Goal: Navigation & Orientation: Find specific page/section

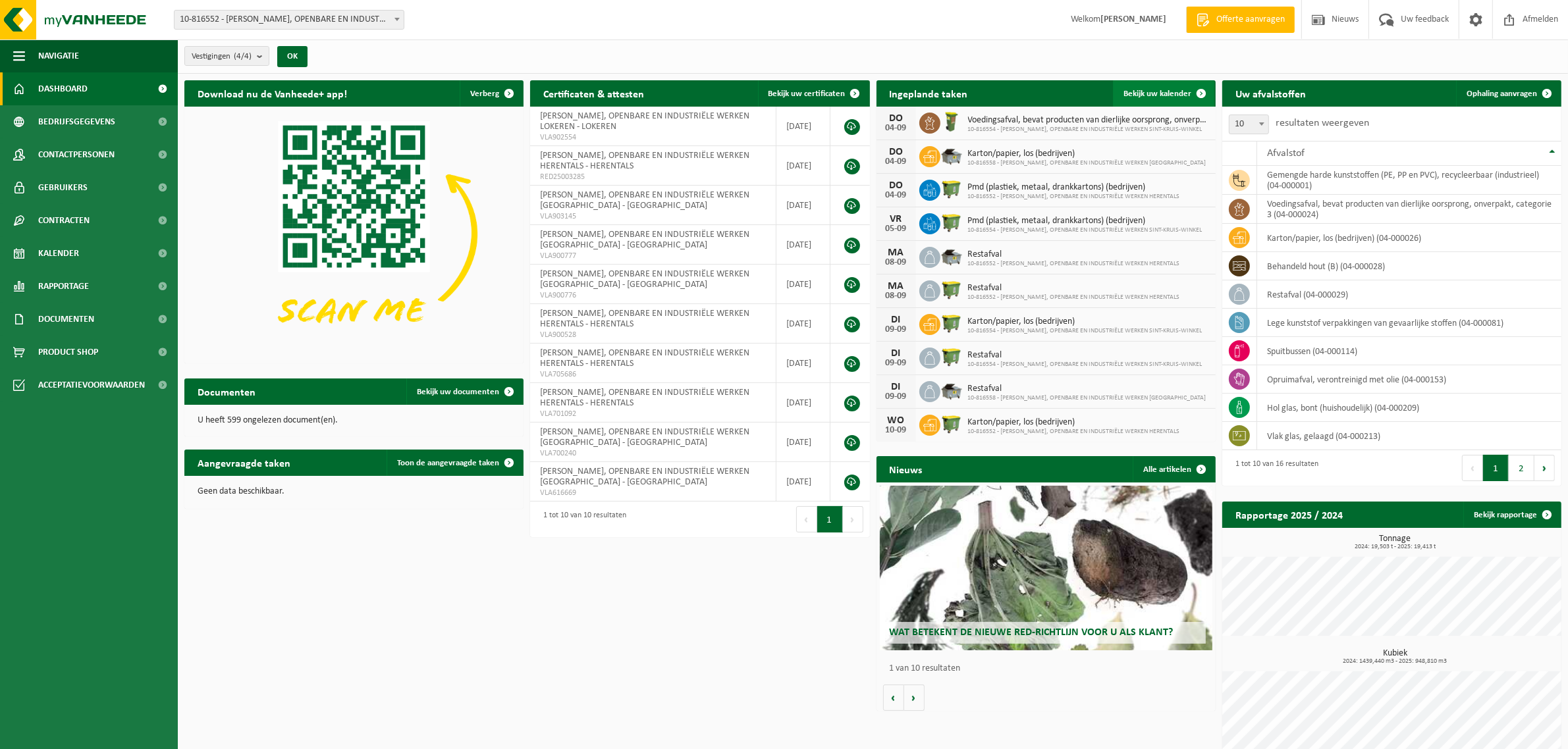
click at [1147, 99] on link "Bekijk uw kalender" at bounding box center [1164, 94] width 101 height 26
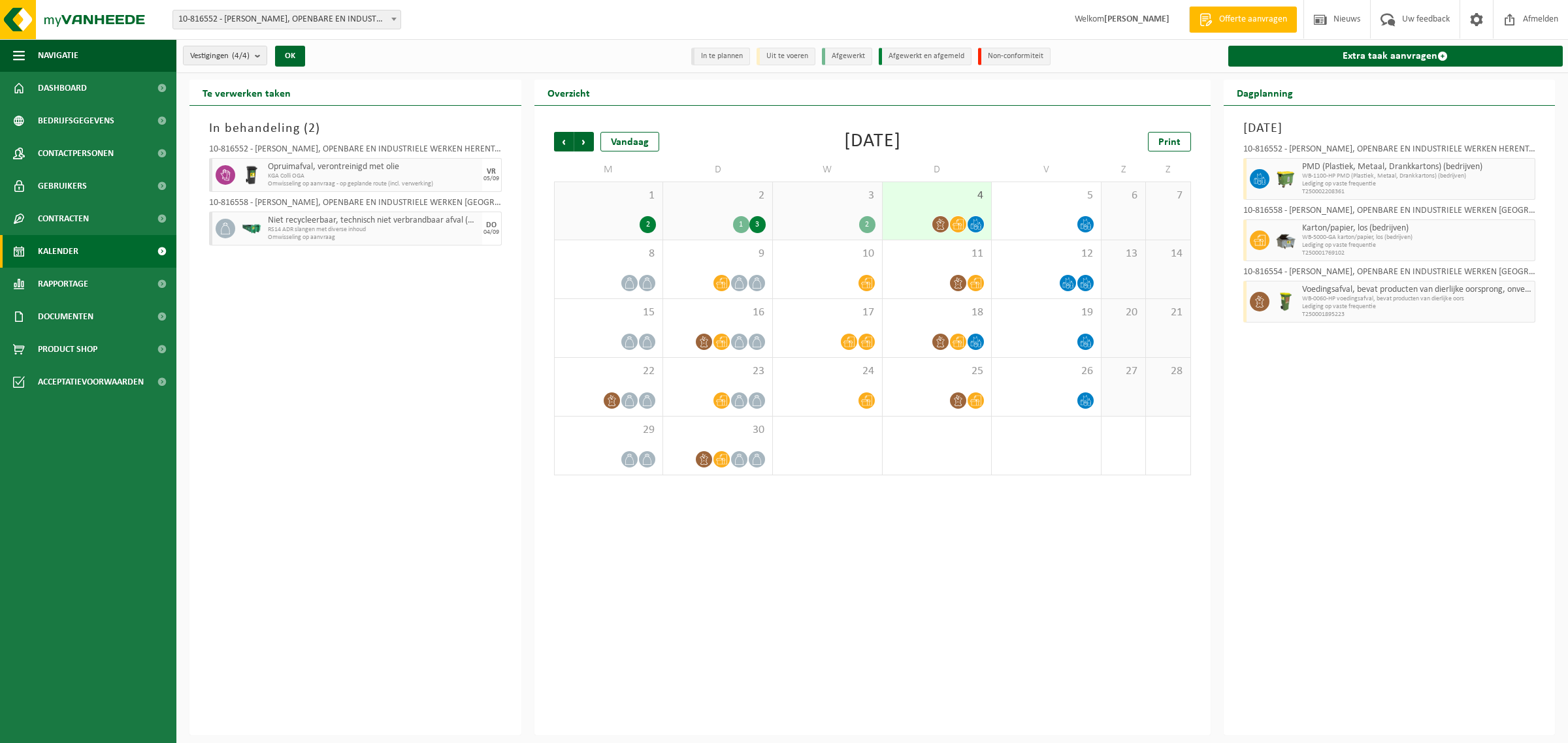
click at [952, 209] on div "4" at bounding box center [937, 210] width 109 height 57
click at [843, 199] on span "3" at bounding box center [828, 196] width 96 height 14
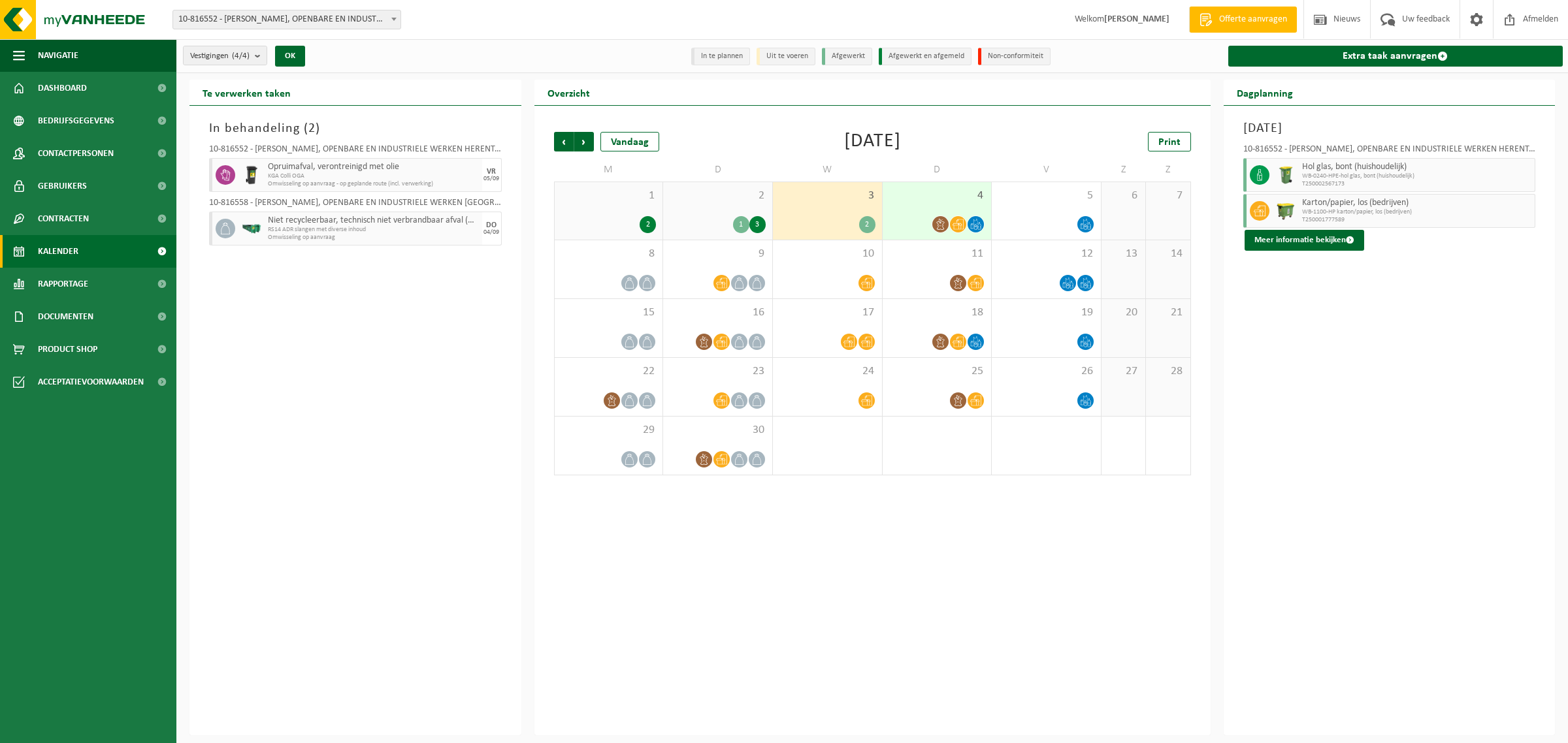
click at [949, 216] on div at bounding box center [937, 224] width 96 height 18
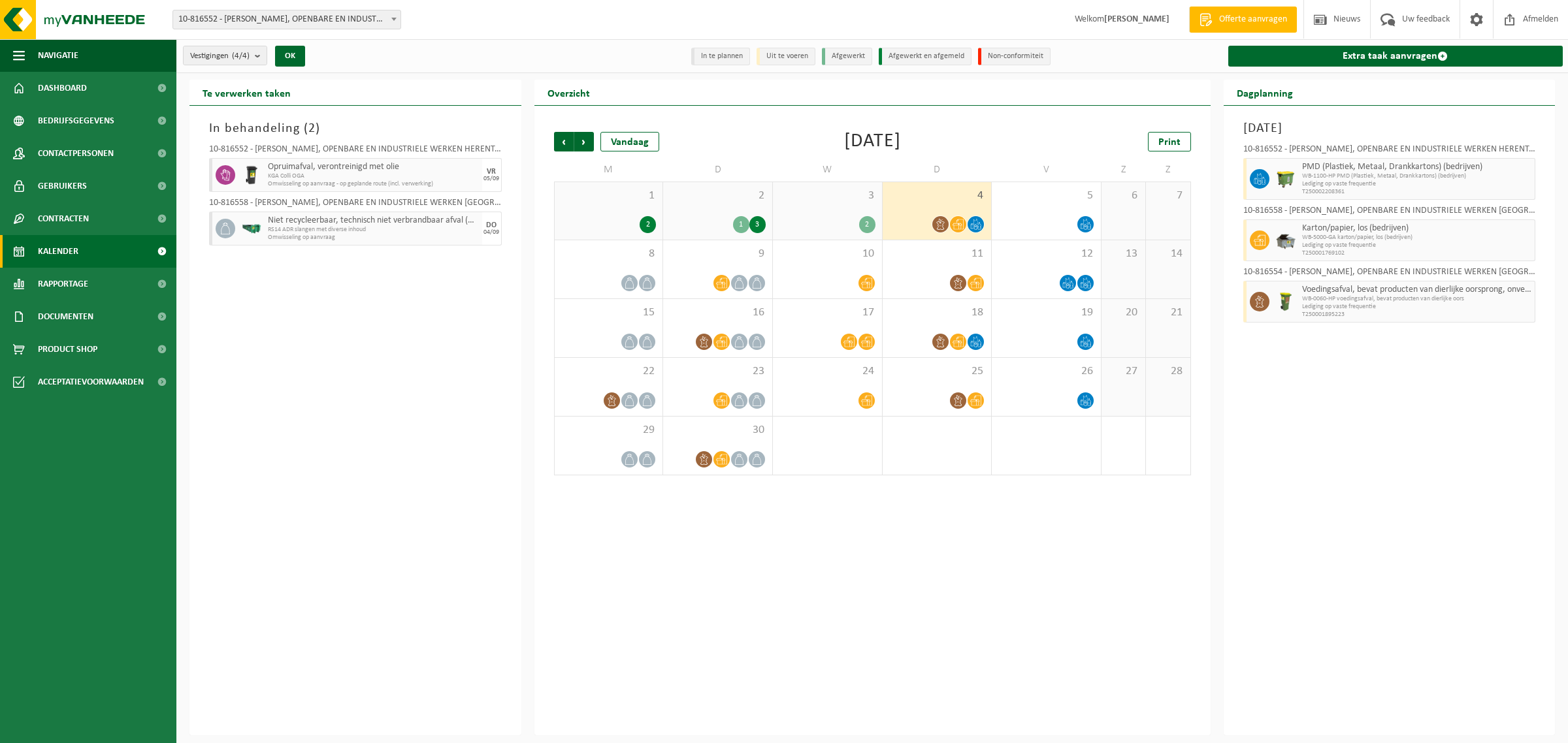
click at [1255, 239] on icon at bounding box center [1260, 241] width 12 height 11
click at [978, 227] on icon at bounding box center [980, 226] width 4 height 6
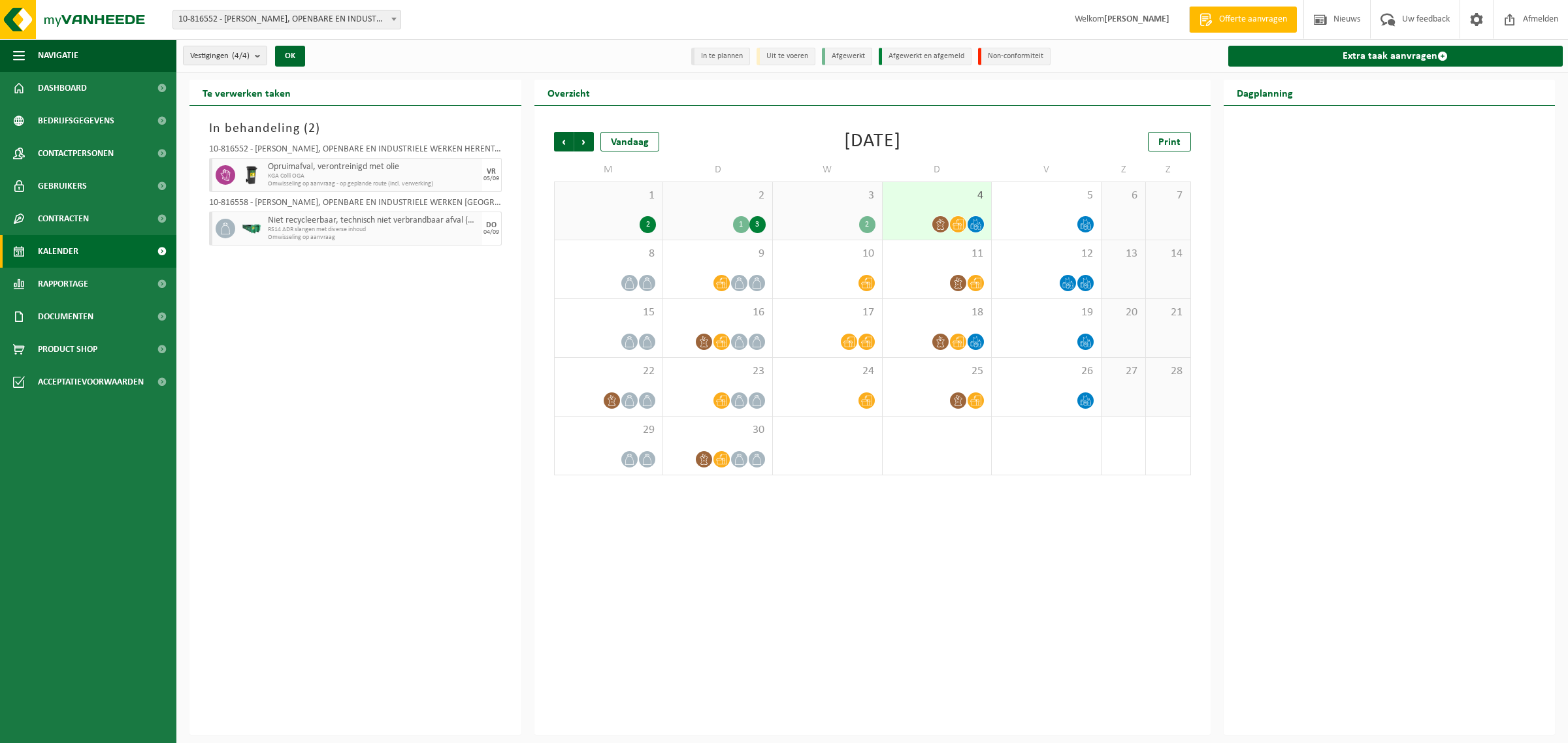
click at [952, 204] on div "4" at bounding box center [937, 210] width 109 height 57
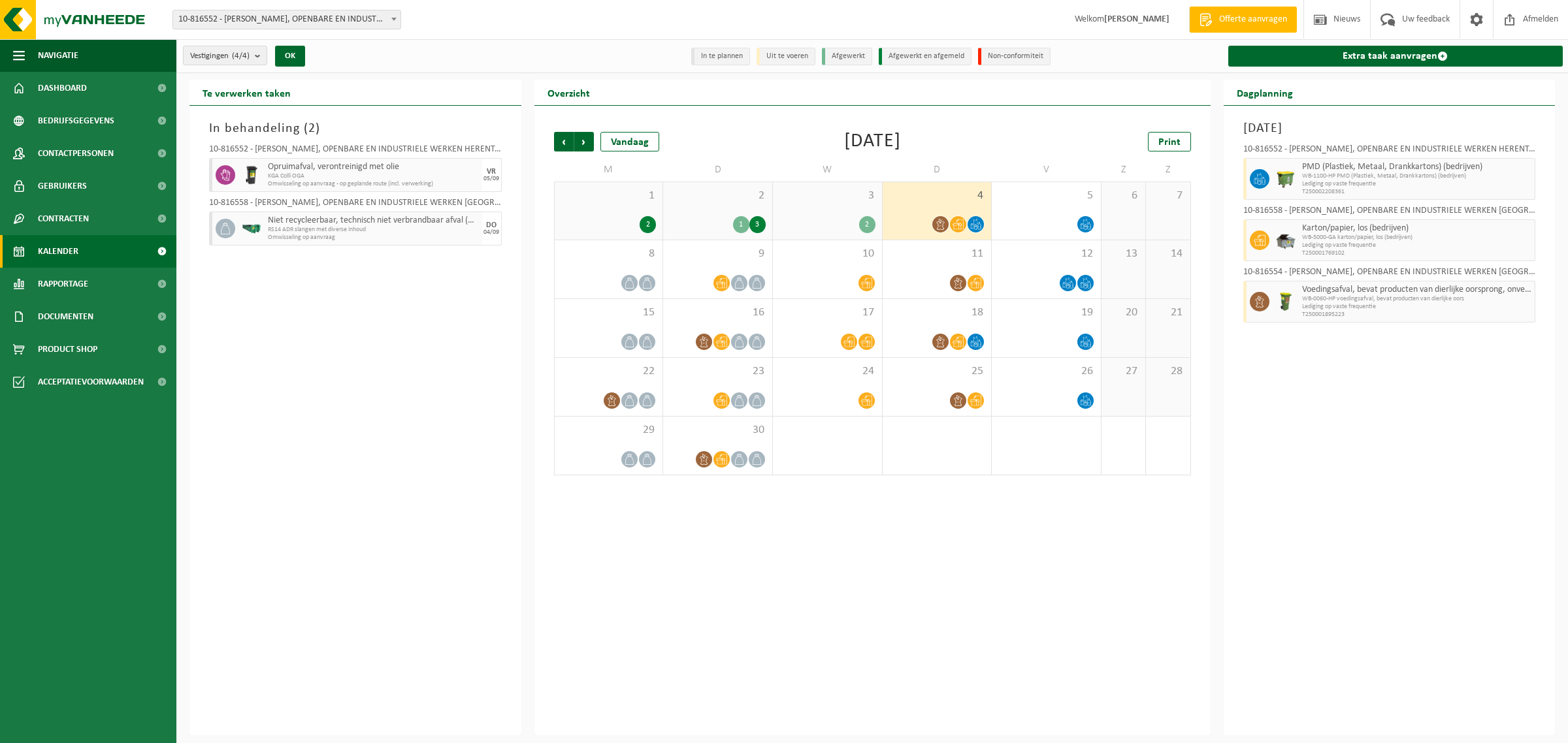
click at [974, 222] on icon at bounding box center [976, 225] width 11 height 11
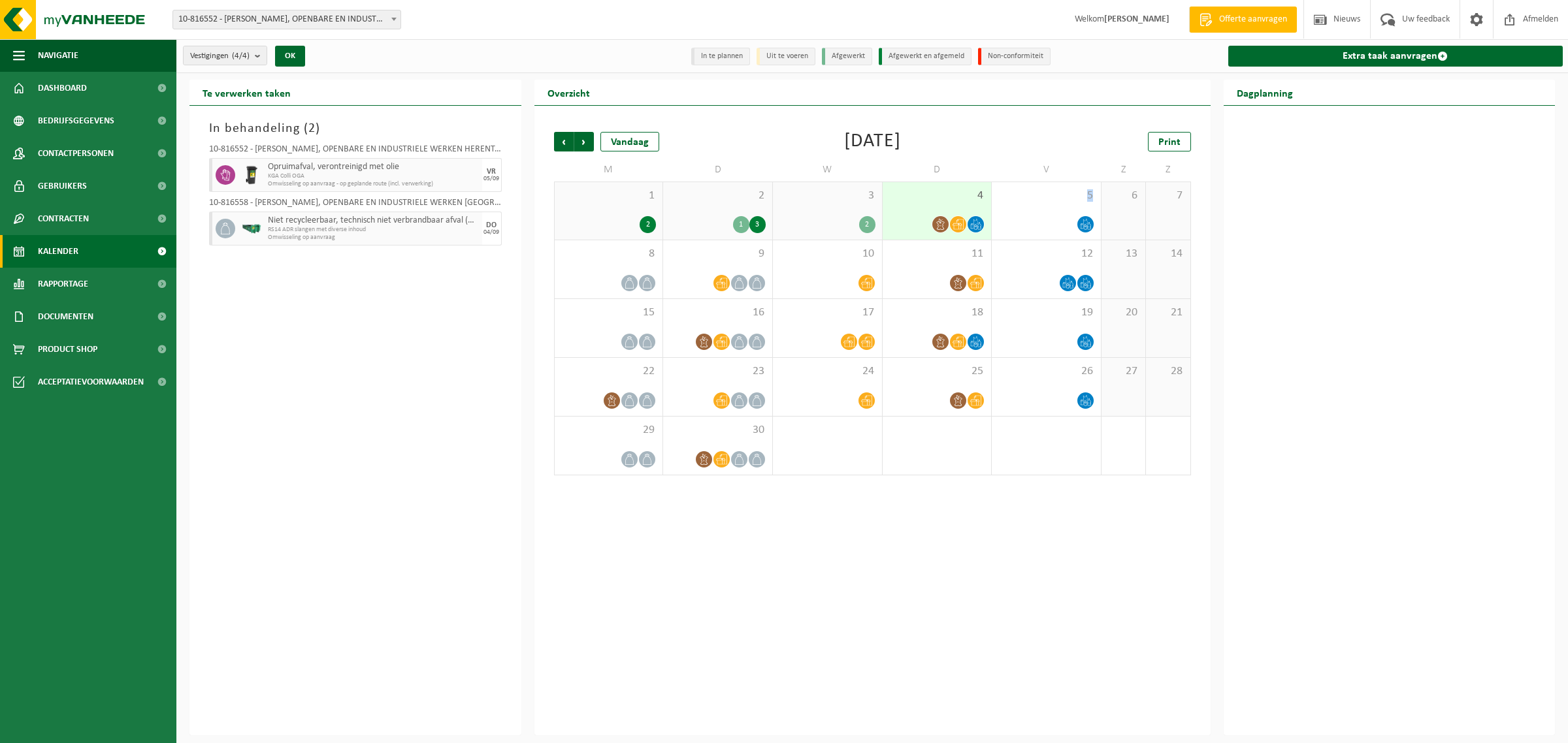
click at [972, 222] on icon at bounding box center [976, 225] width 11 height 11
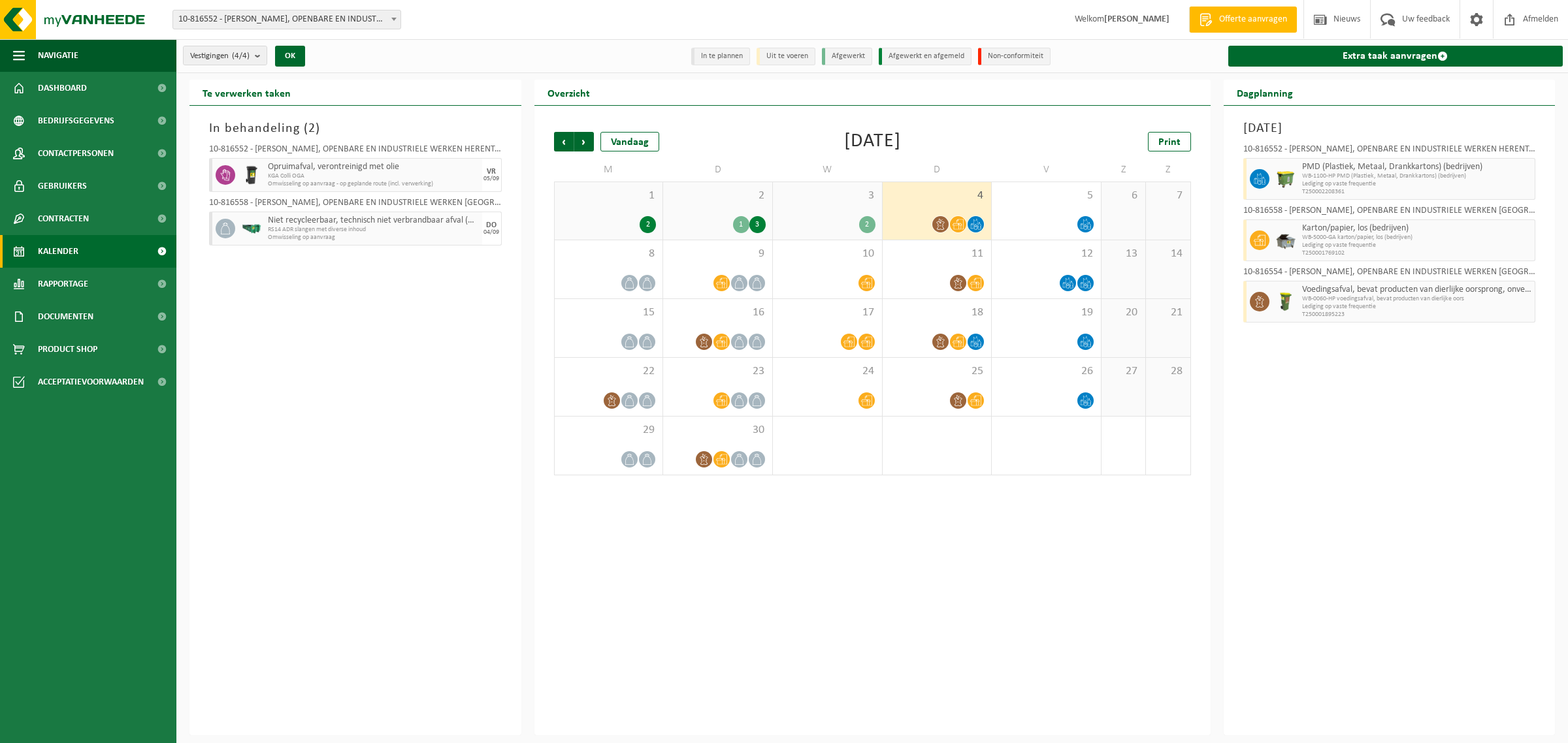
drag, startPoint x: 1302, startPoint y: 184, endPoint x: 1287, endPoint y: 183, distance: 15.0
click at [1301, 184] on div "PMD (Plastiek, Metaal, Drankkartons) (bedrijven) WB-1100-HP PMD (Plastiek, Meta…" at bounding box center [1417, 178] width 237 height 42
click at [1256, 177] on icon at bounding box center [1260, 178] width 12 height 12
click at [1068, 219] on div at bounding box center [1047, 224] width 96 height 18
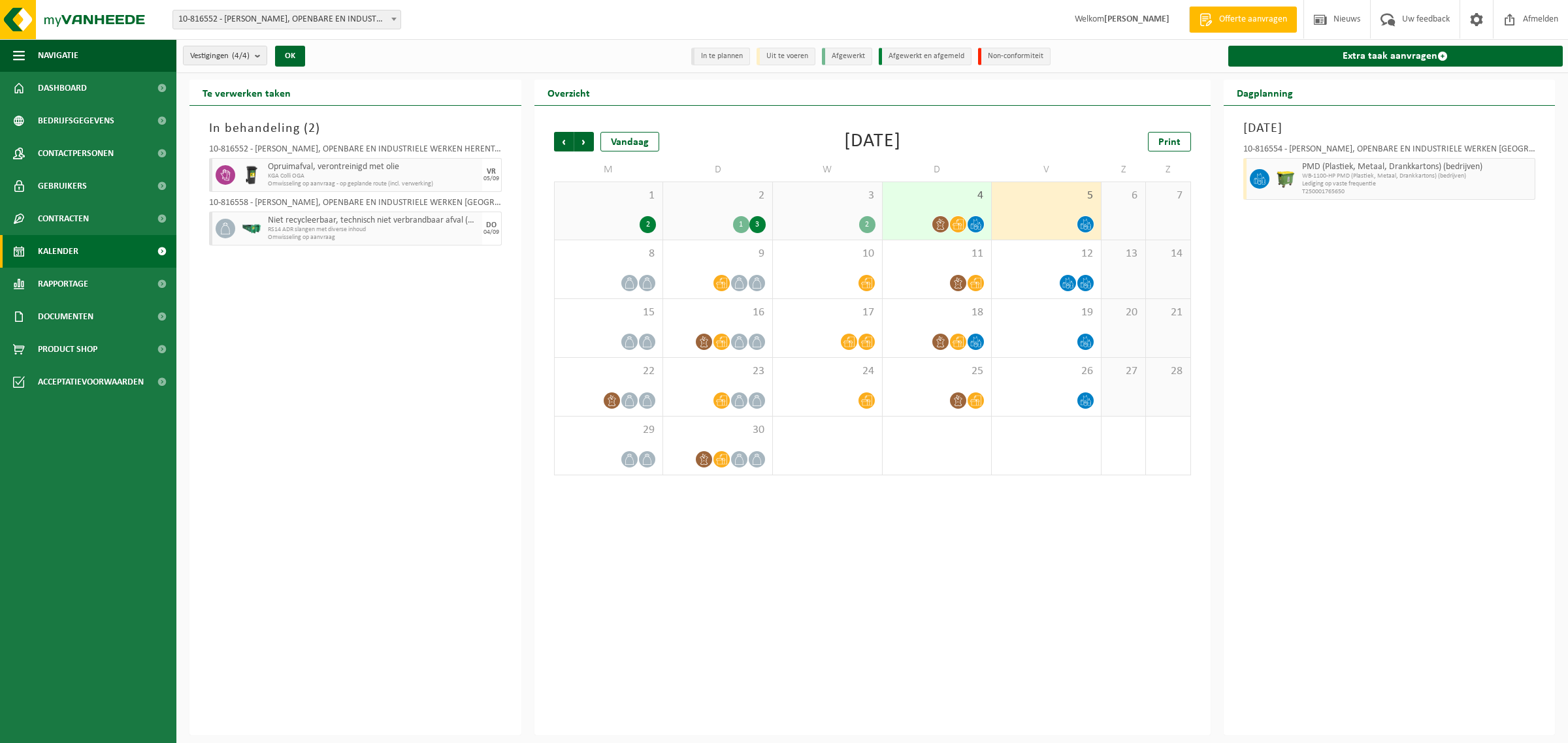
click at [936, 205] on div "4" at bounding box center [937, 210] width 109 height 57
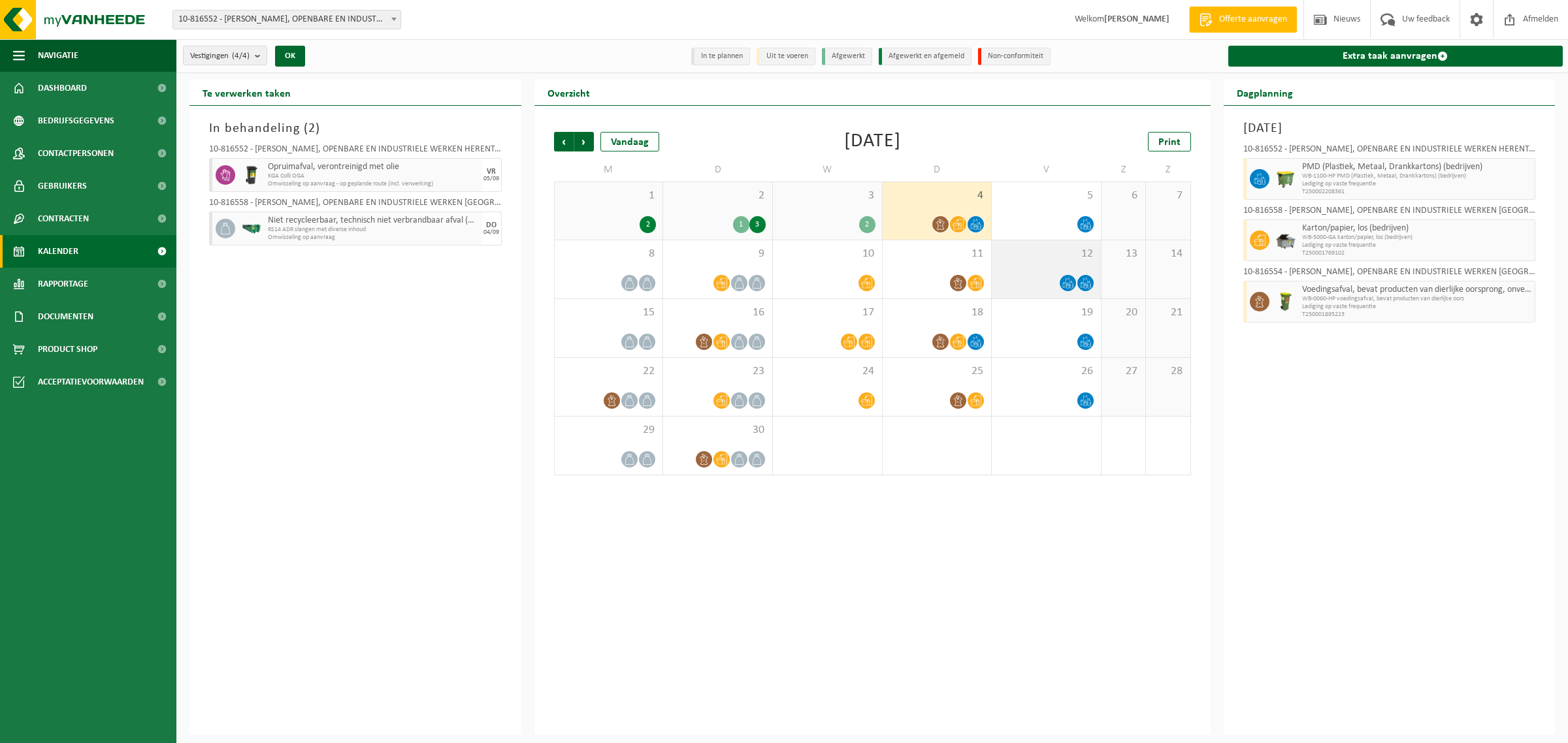
click at [1041, 285] on div at bounding box center [1047, 283] width 96 height 18
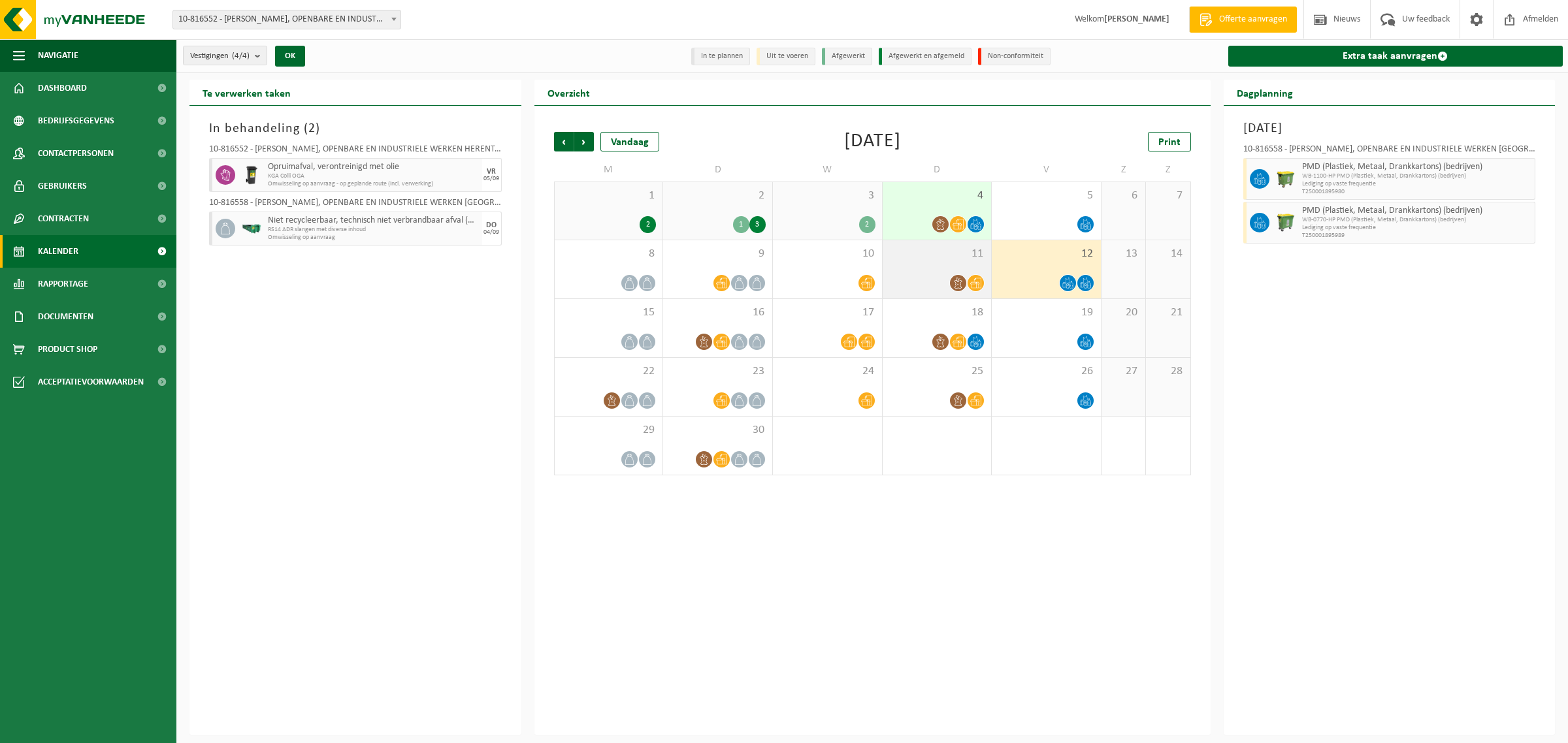
click at [942, 272] on div "11" at bounding box center [937, 269] width 109 height 58
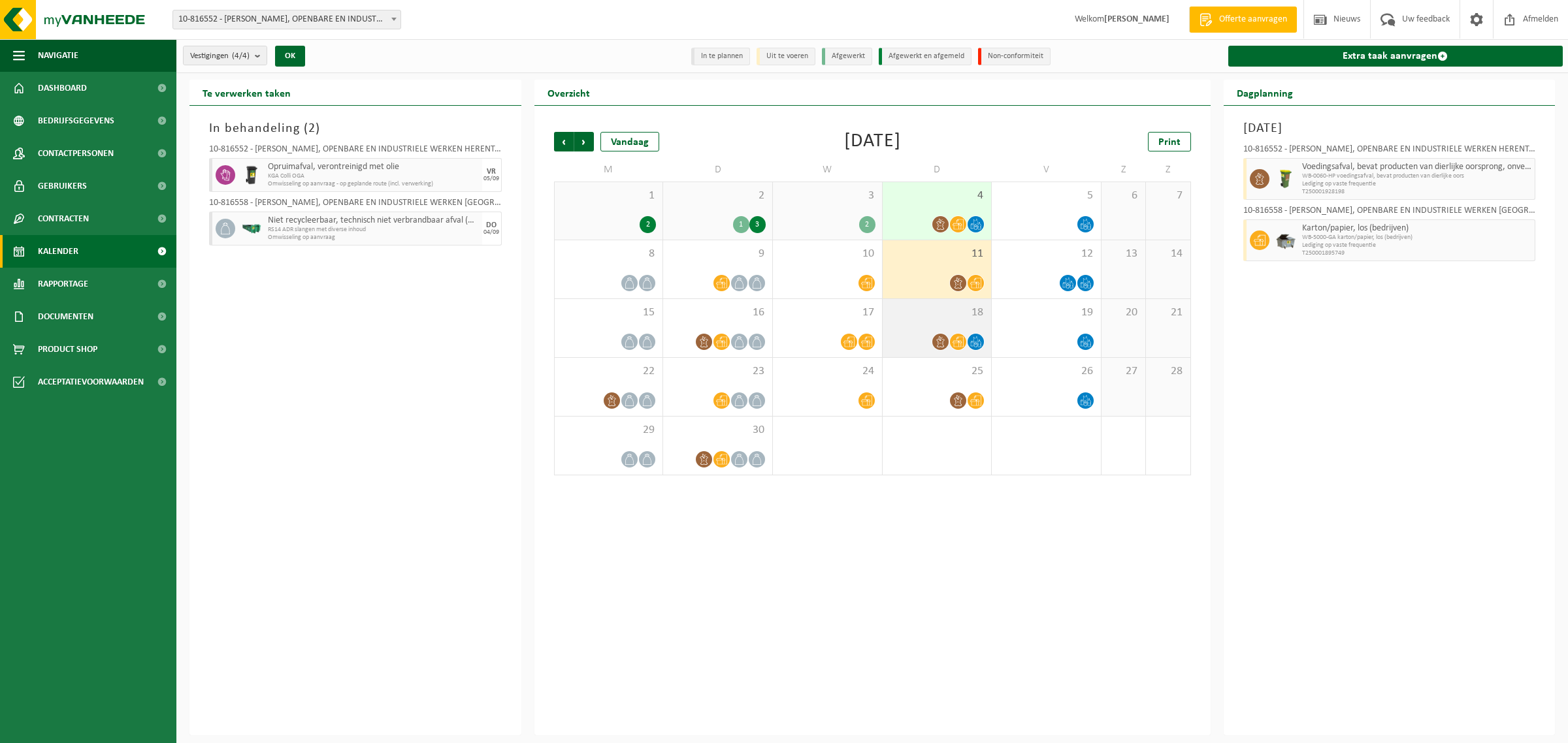
click at [927, 322] on div "18" at bounding box center [937, 328] width 109 height 58
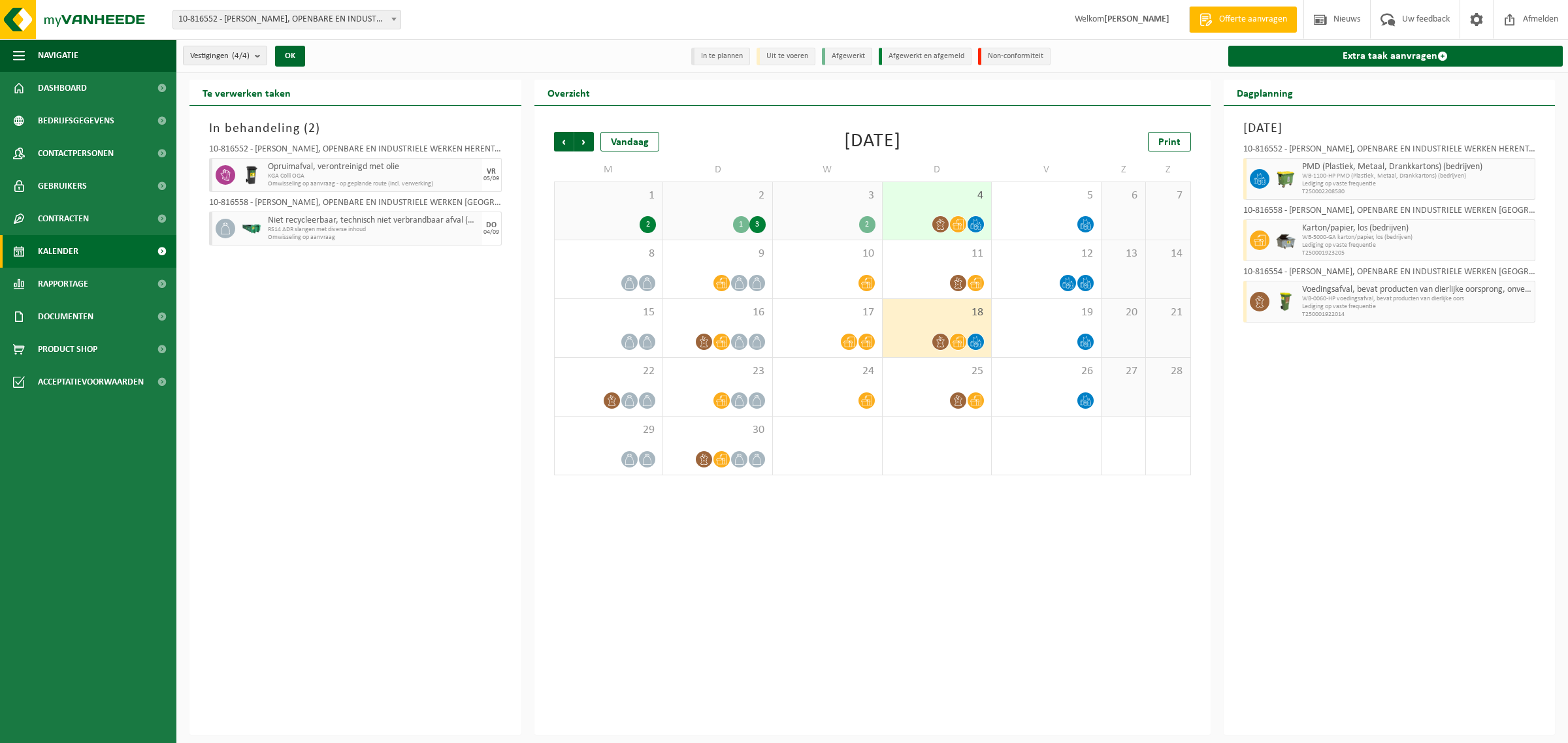
click at [915, 215] on div at bounding box center [937, 224] width 96 height 18
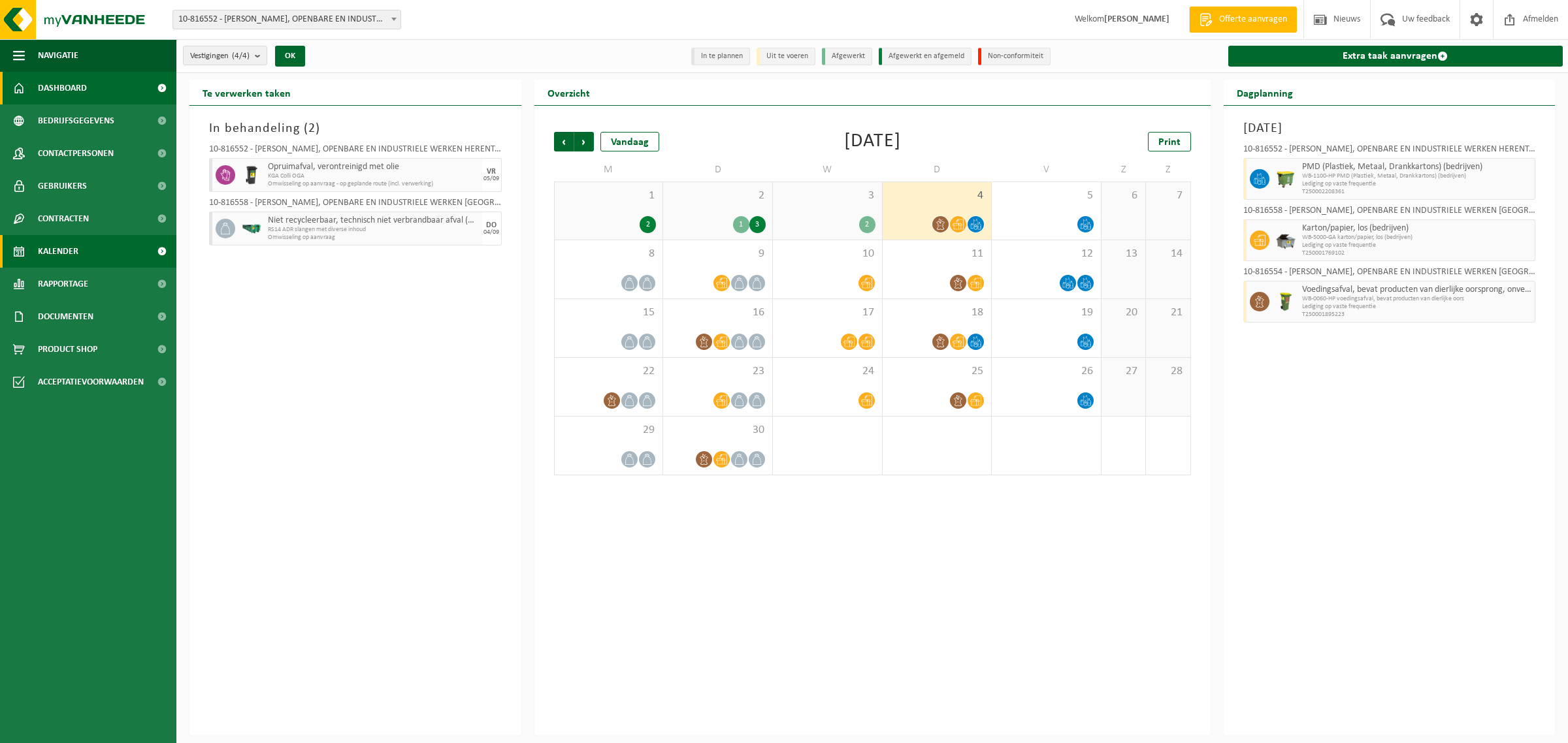
click at [73, 93] on span "Dashboard" at bounding box center [62, 88] width 49 height 33
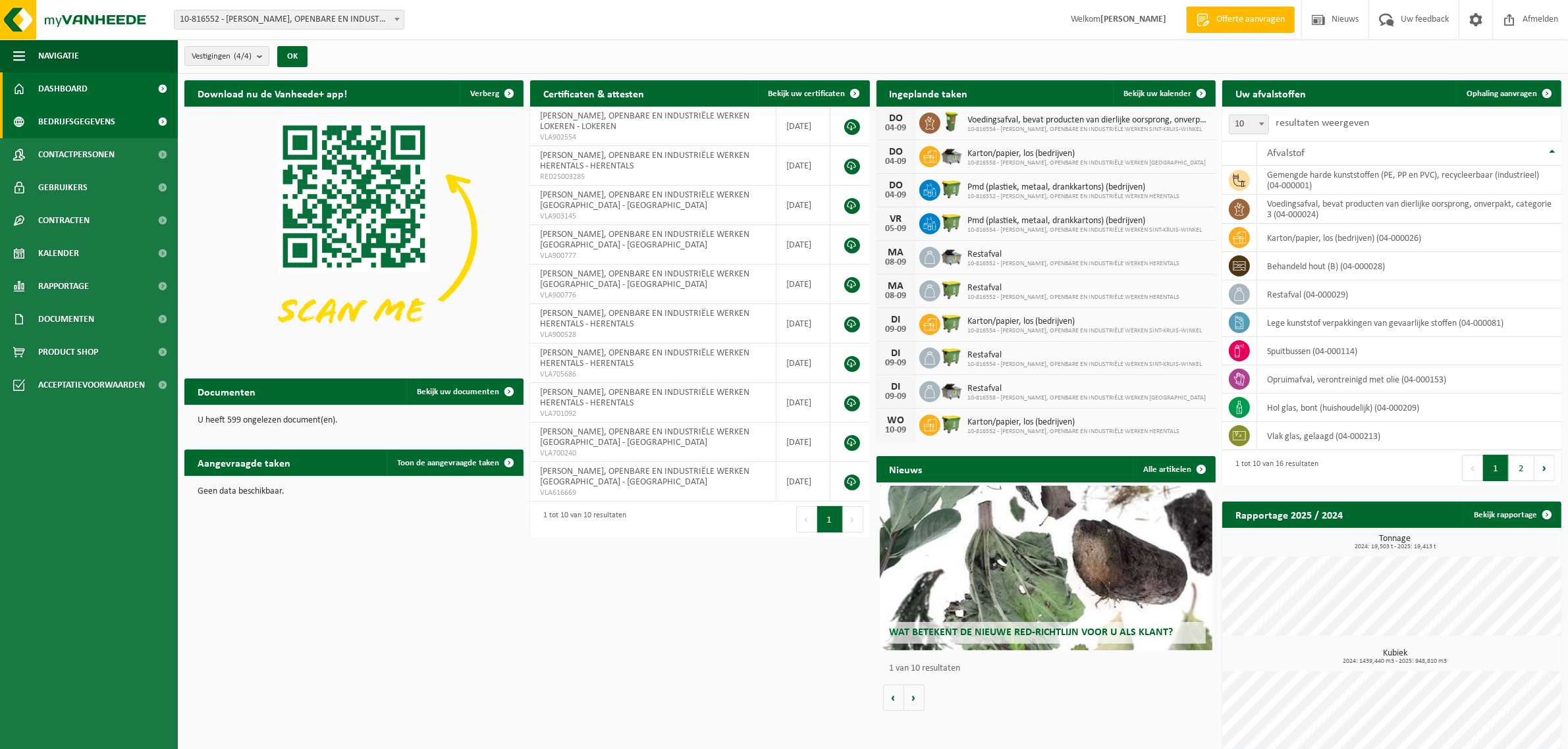
click at [99, 124] on span "Bedrijfsgegevens" at bounding box center [76, 122] width 77 height 33
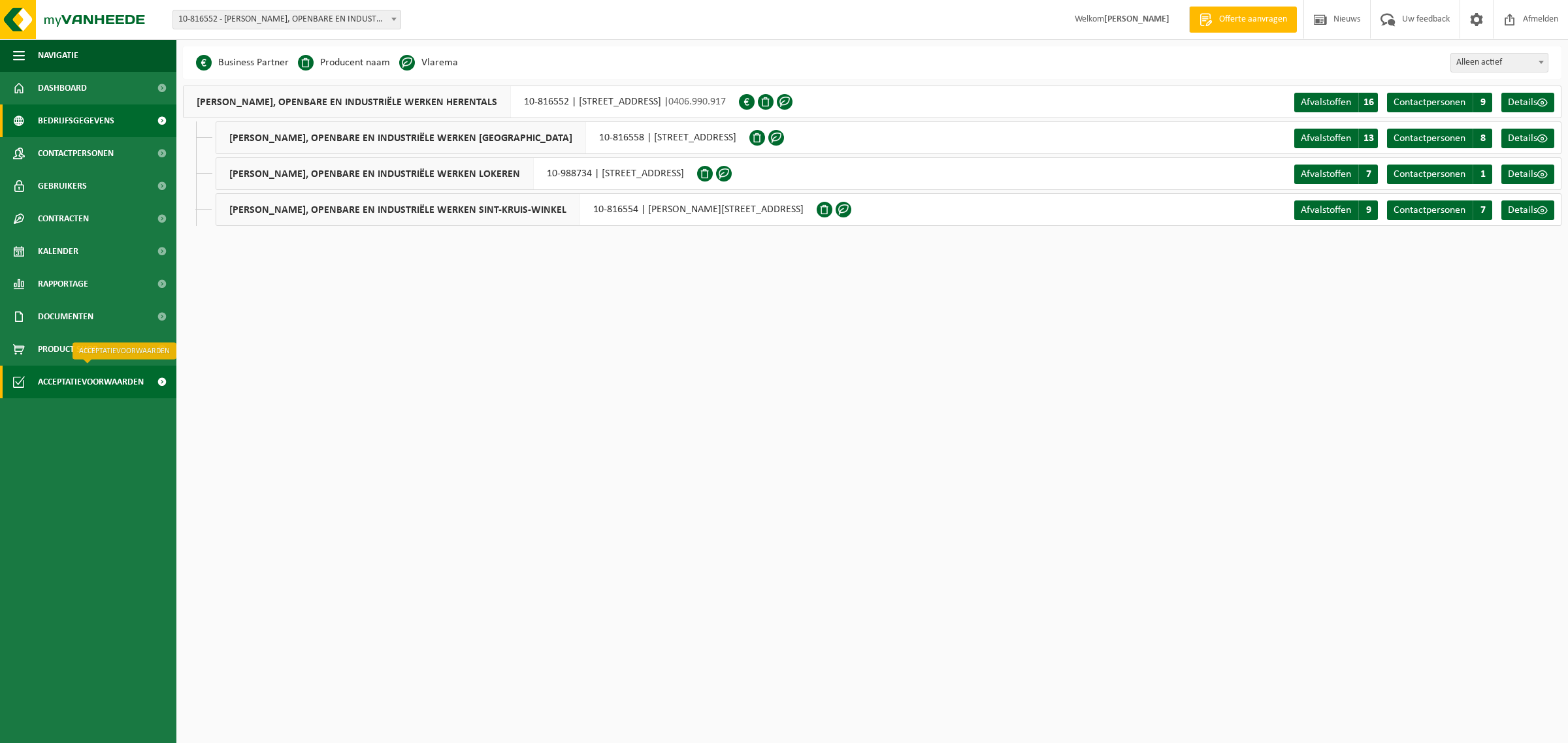
click at [79, 381] on span "Acceptatievoorwaarden" at bounding box center [90, 382] width 106 height 33
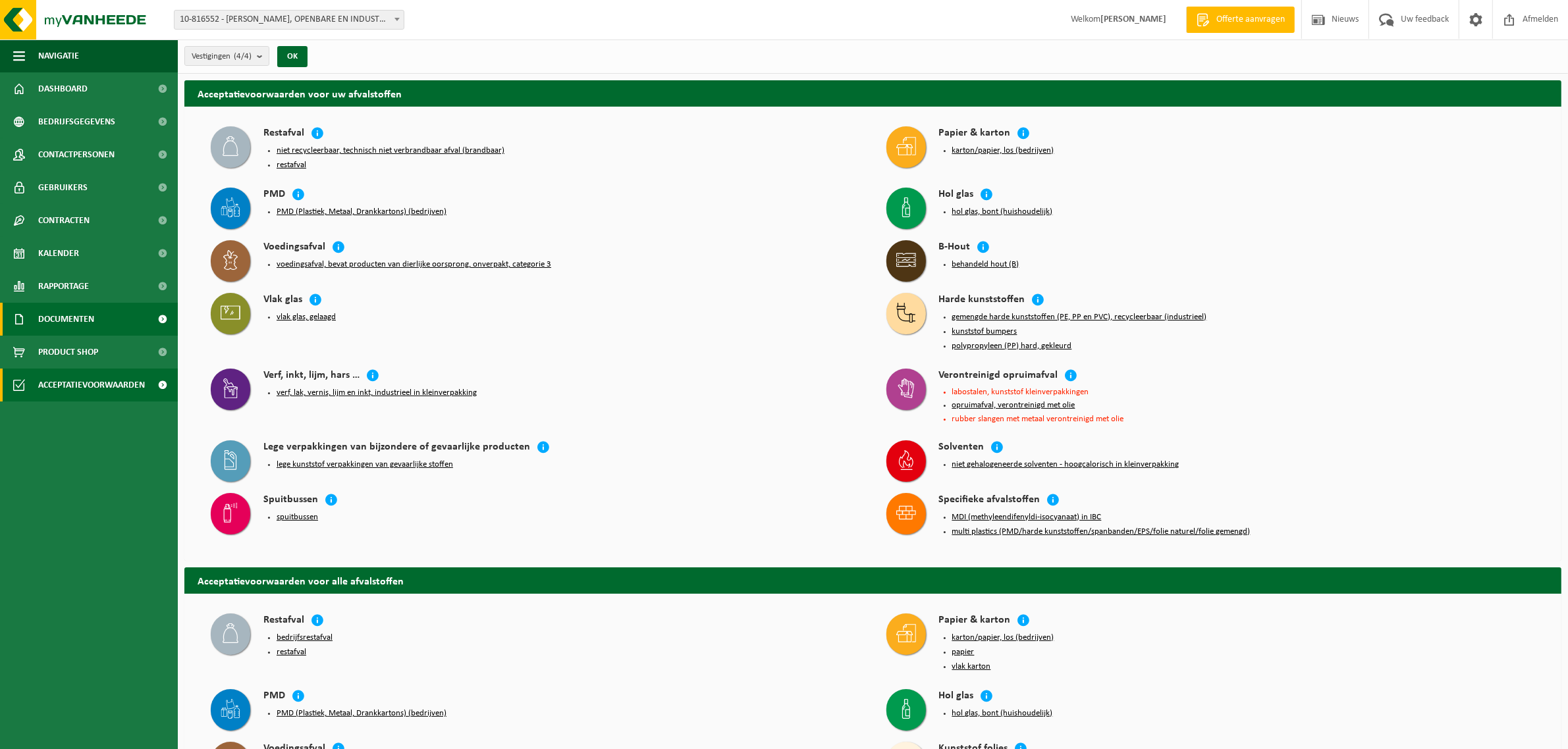
click at [72, 323] on span "Documenten" at bounding box center [66, 319] width 56 height 33
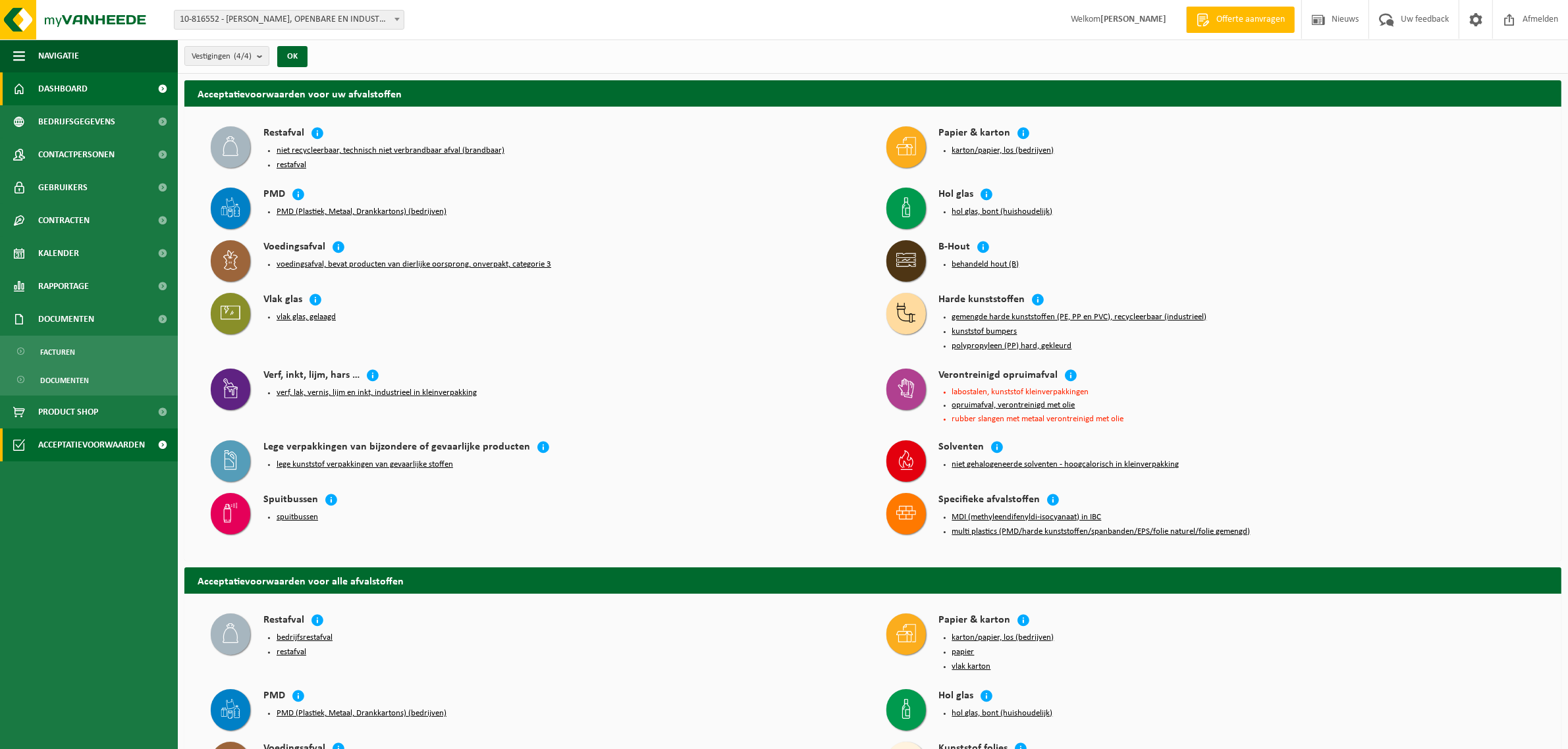
click at [72, 87] on span "Dashboard" at bounding box center [62, 89] width 49 height 33
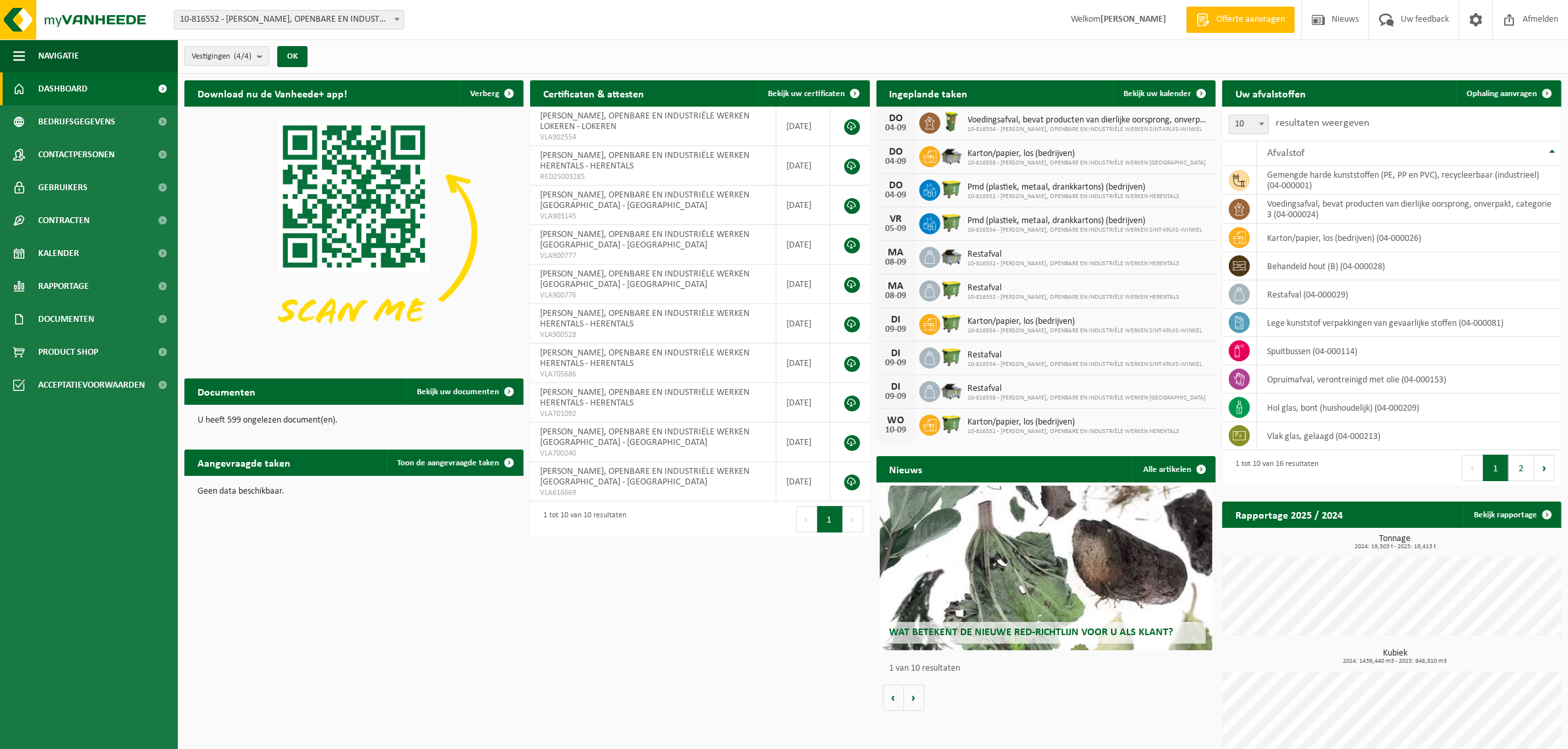
click at [161, 90] on span at bounding box center [162, 89] width 29 height 33
click at [61, 114] on span "Bedrijfsgegevens" at bounding box center [76, 122] width 77 height 33
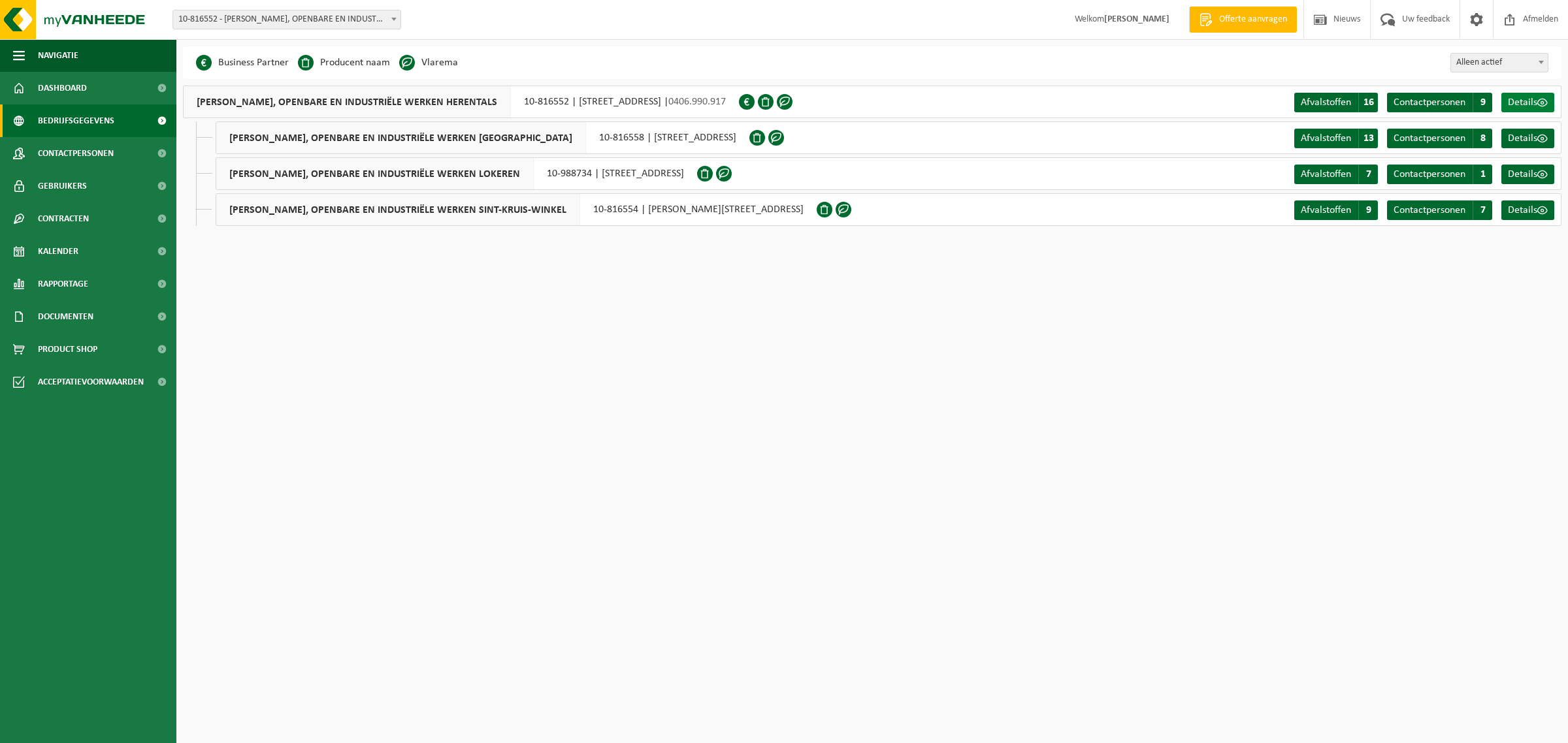
click at [1527, 101] on span "Details" at bounding box center [1522, 102] width 29 height 11
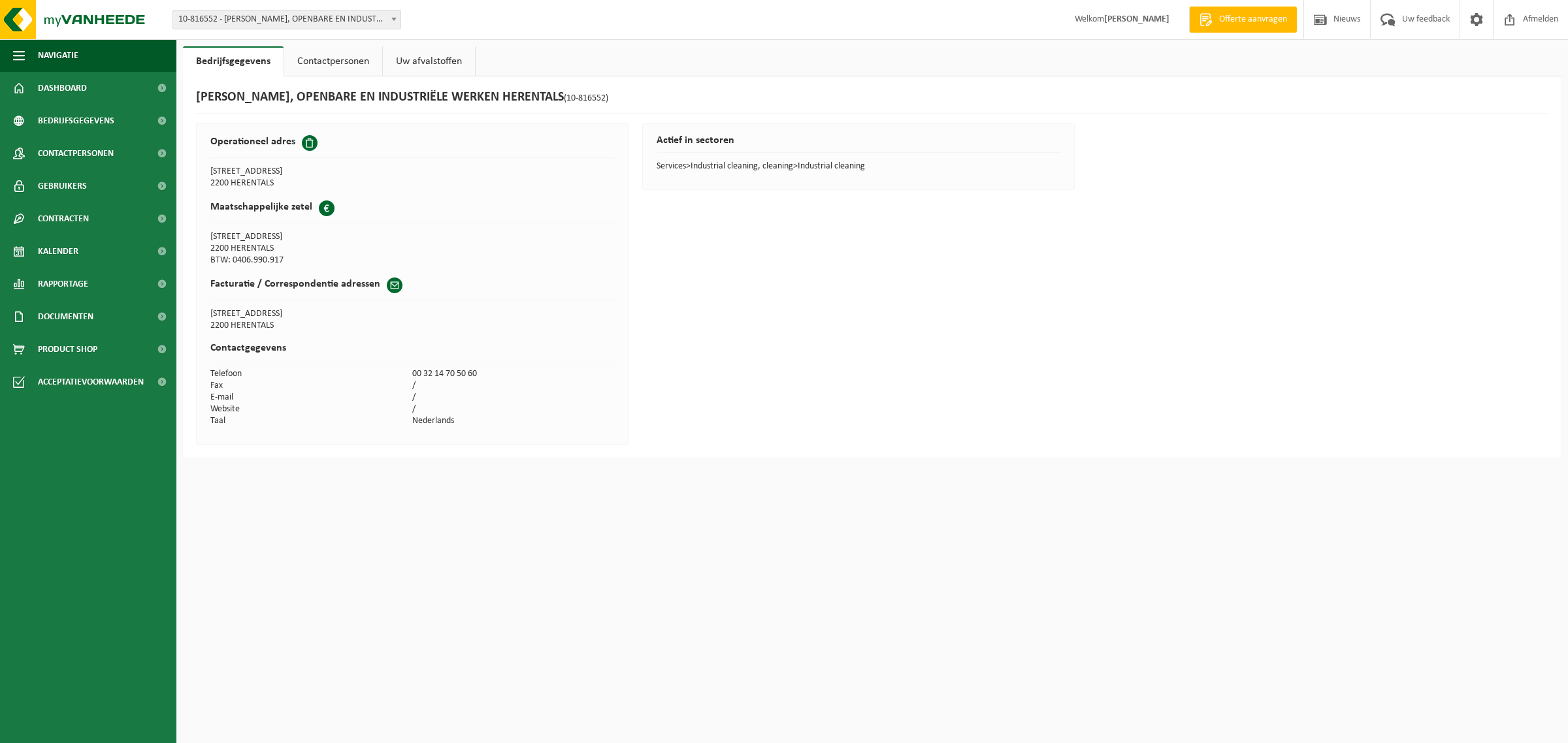
click at [317, 66] on link "Contactpersonen" at bounding box center [333, 61] width 98 height 30
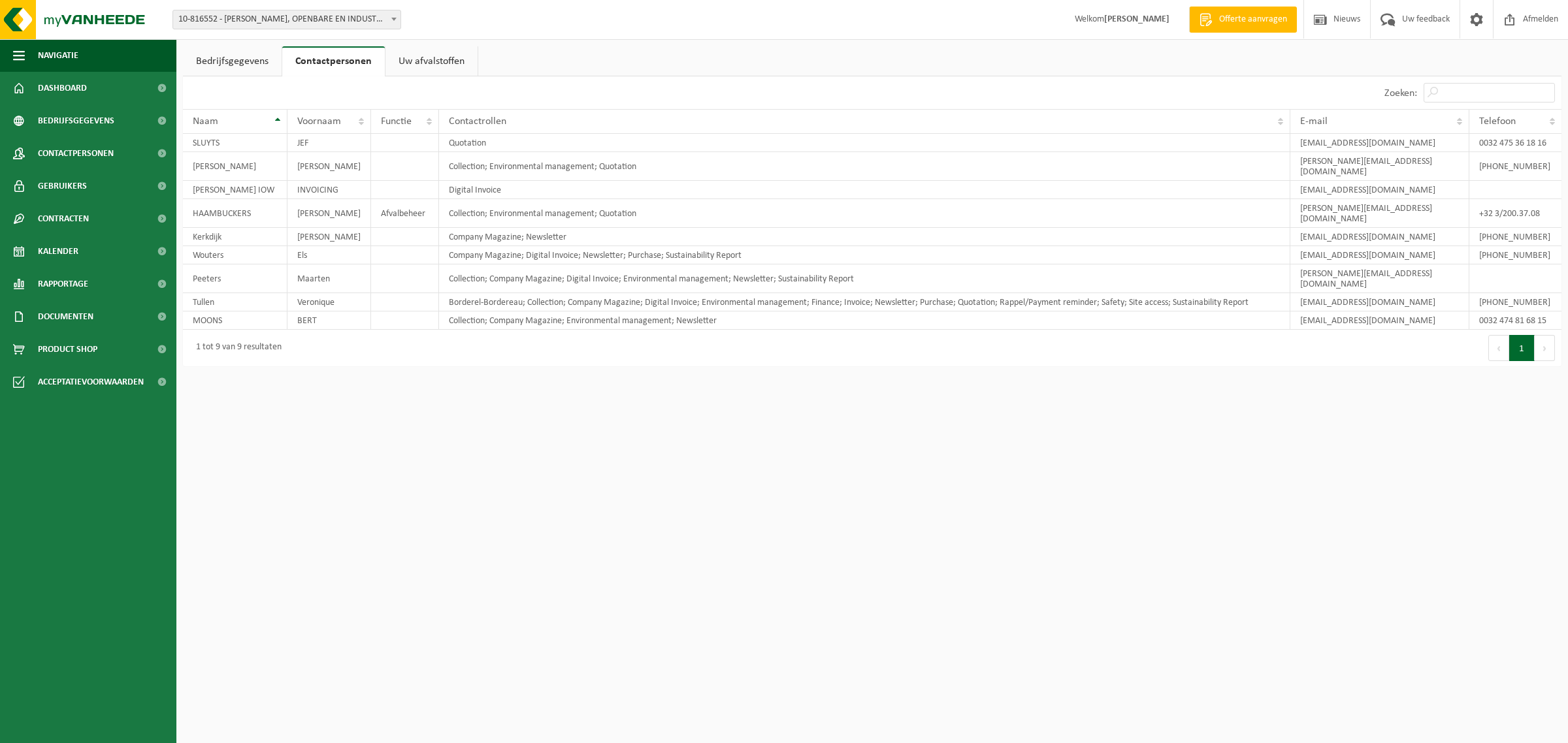
click at [408, 69] on link "Uw afvalstoffen" at bounding box center [432, 61] width 92 height 30
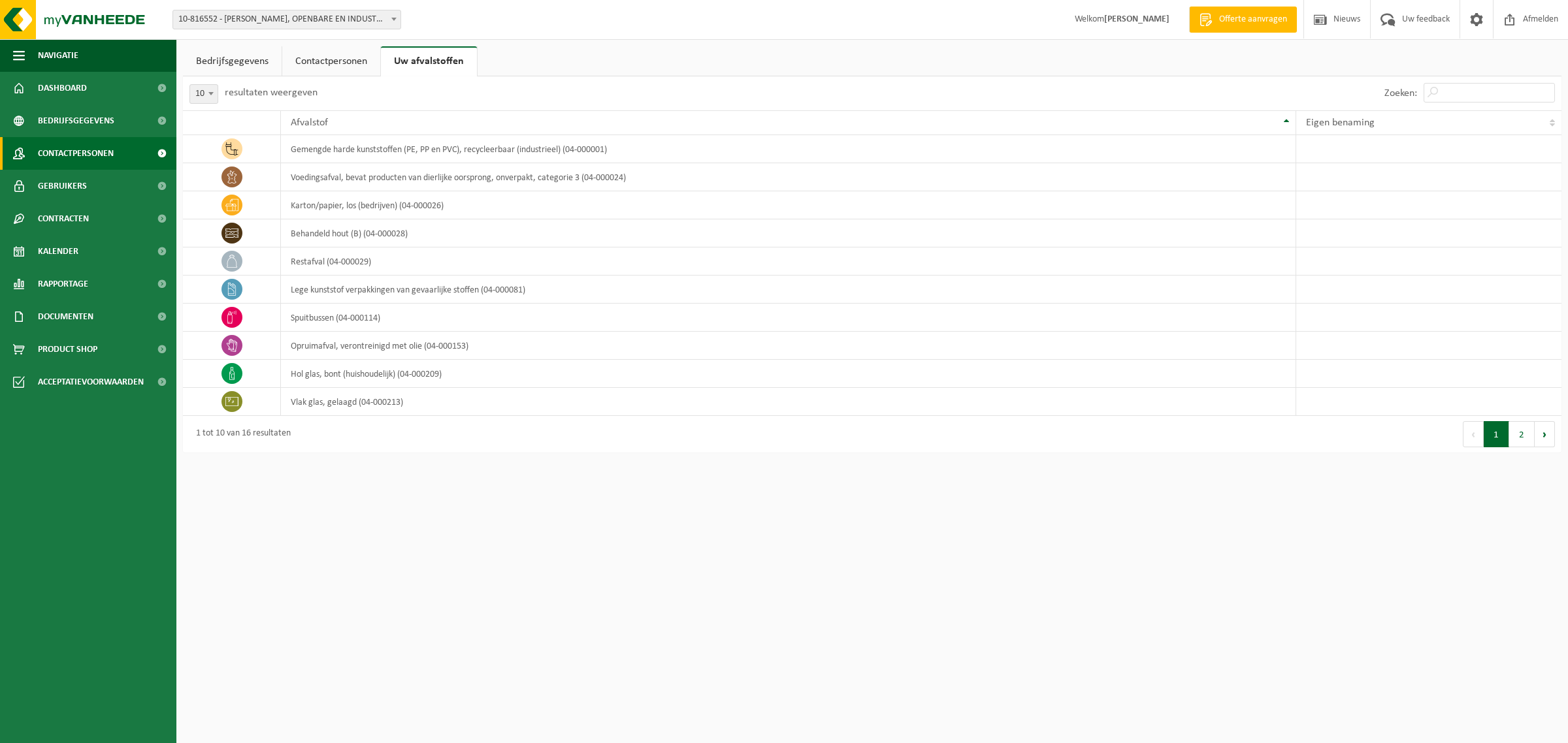
click at [112, 152] on span "Contactpersonen" at bounding box center [75, 154] width 76 height 33
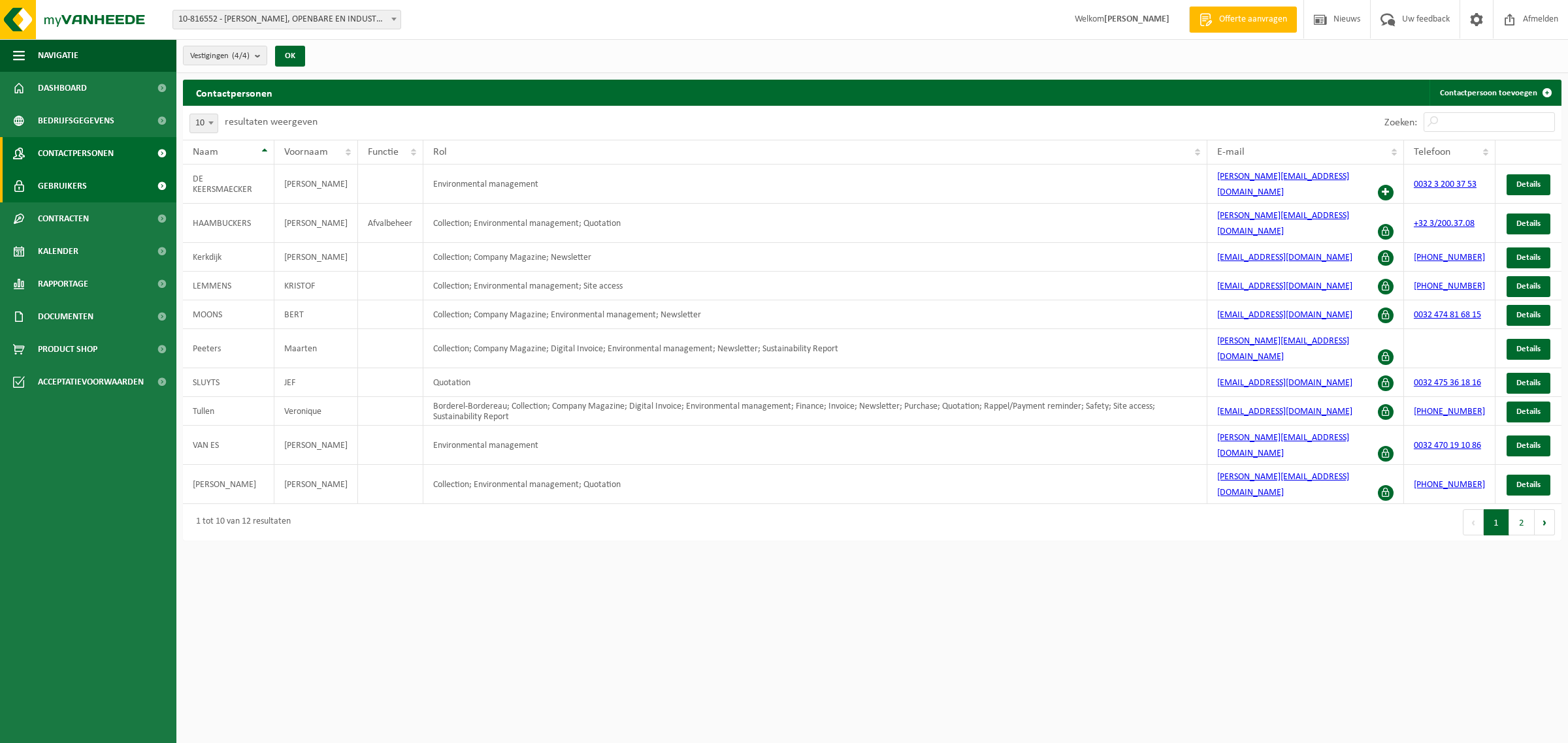
click at [80, 189] on span "Gebruikers" at bounding box center [62, 186] width 49 height 33
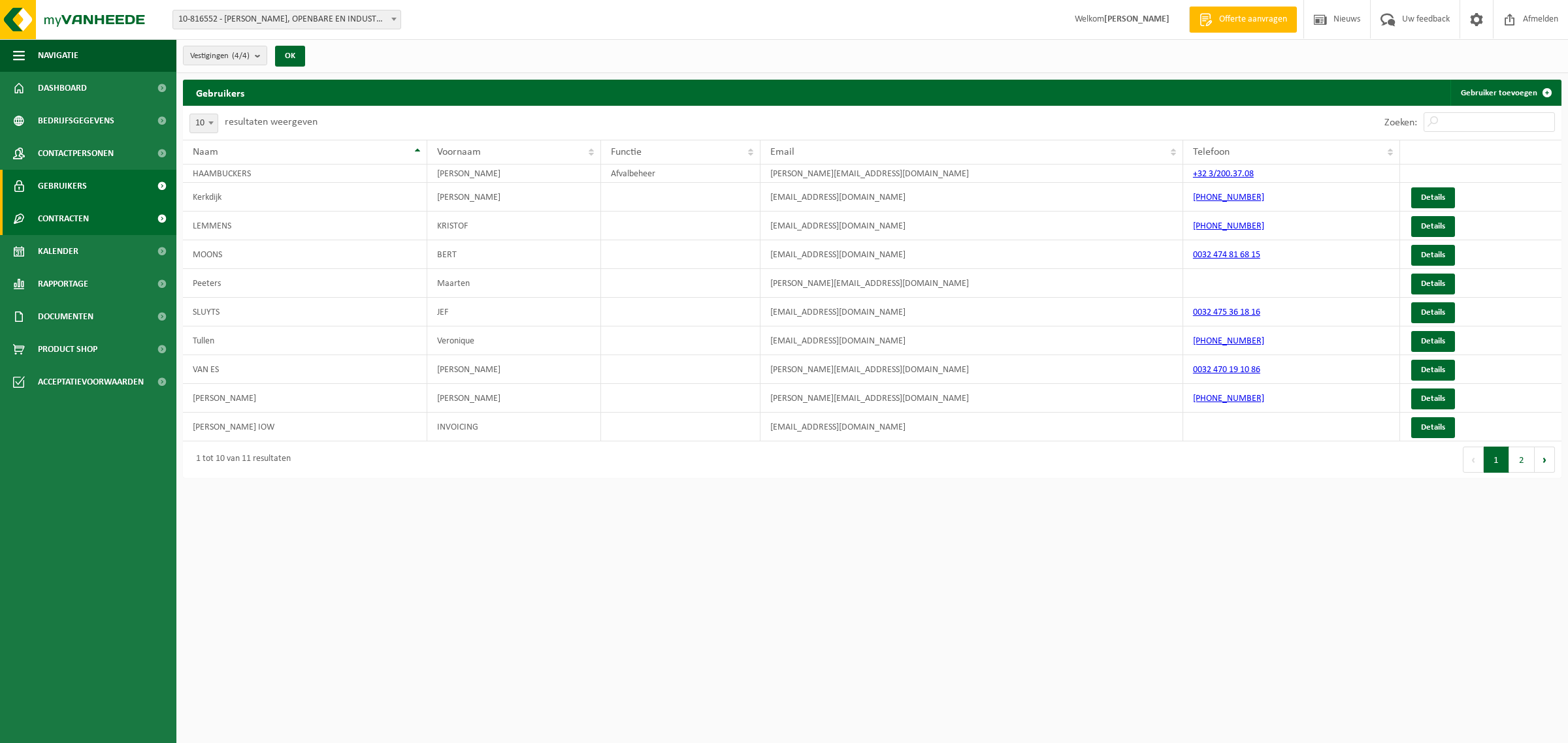
click at [75, 210] on span "Contracten" at bounding box center [63, 219] width 51 height 33
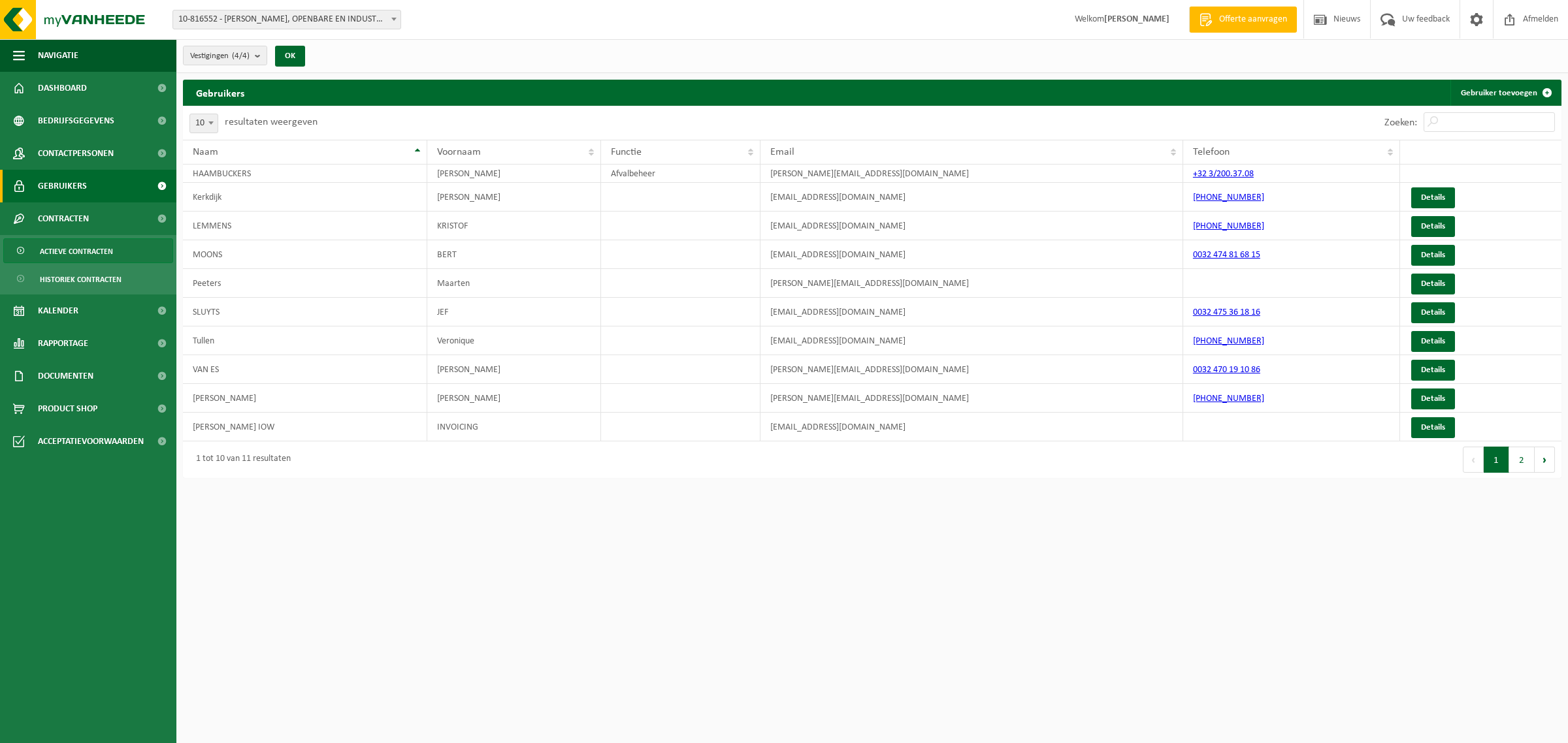
click at [96, 256] on span "Actieve contracten" at bounding box center [76, 251] width 73 height 25
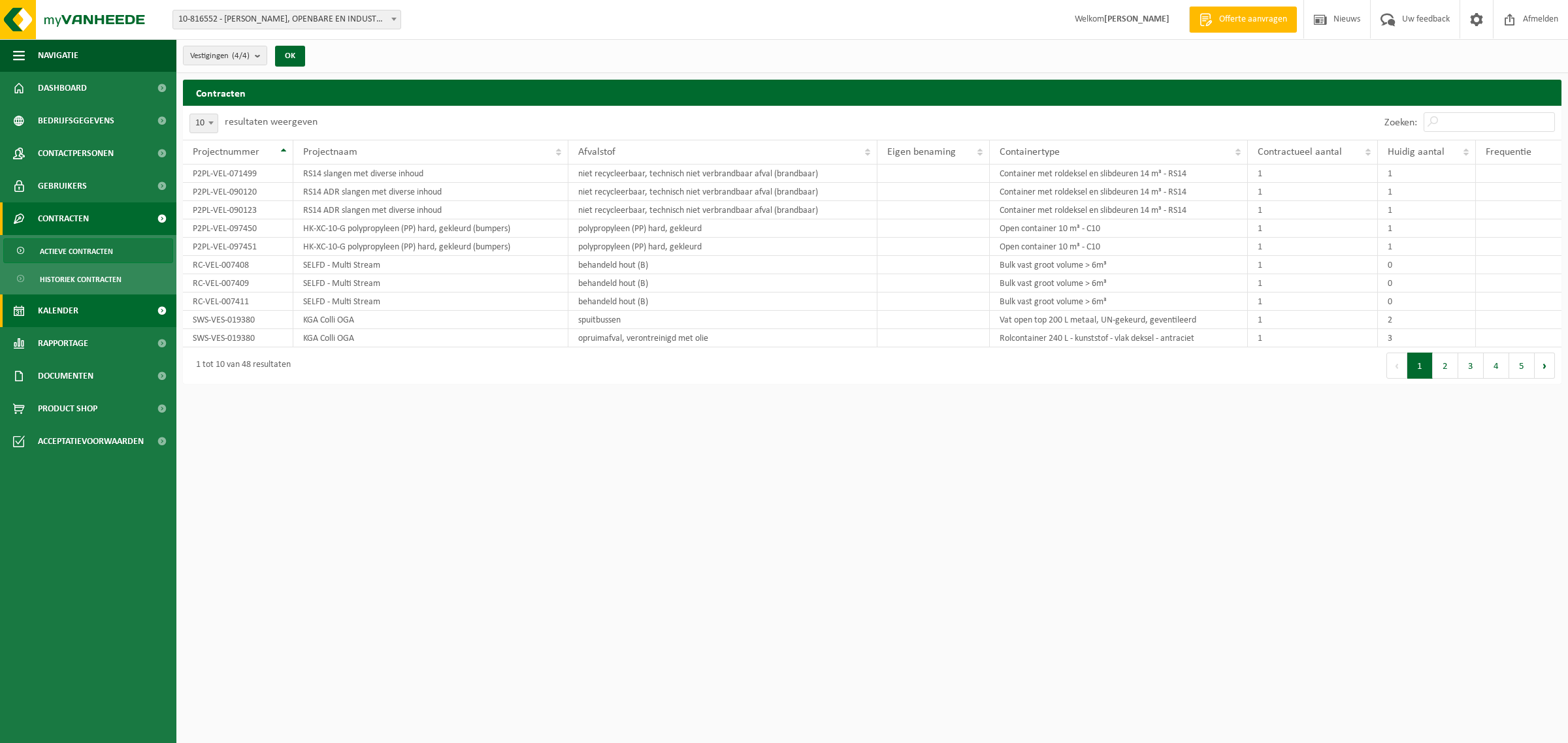
click at [76, 309] on span "Kalender" at bounding box center [57, 311] width 40 height 33
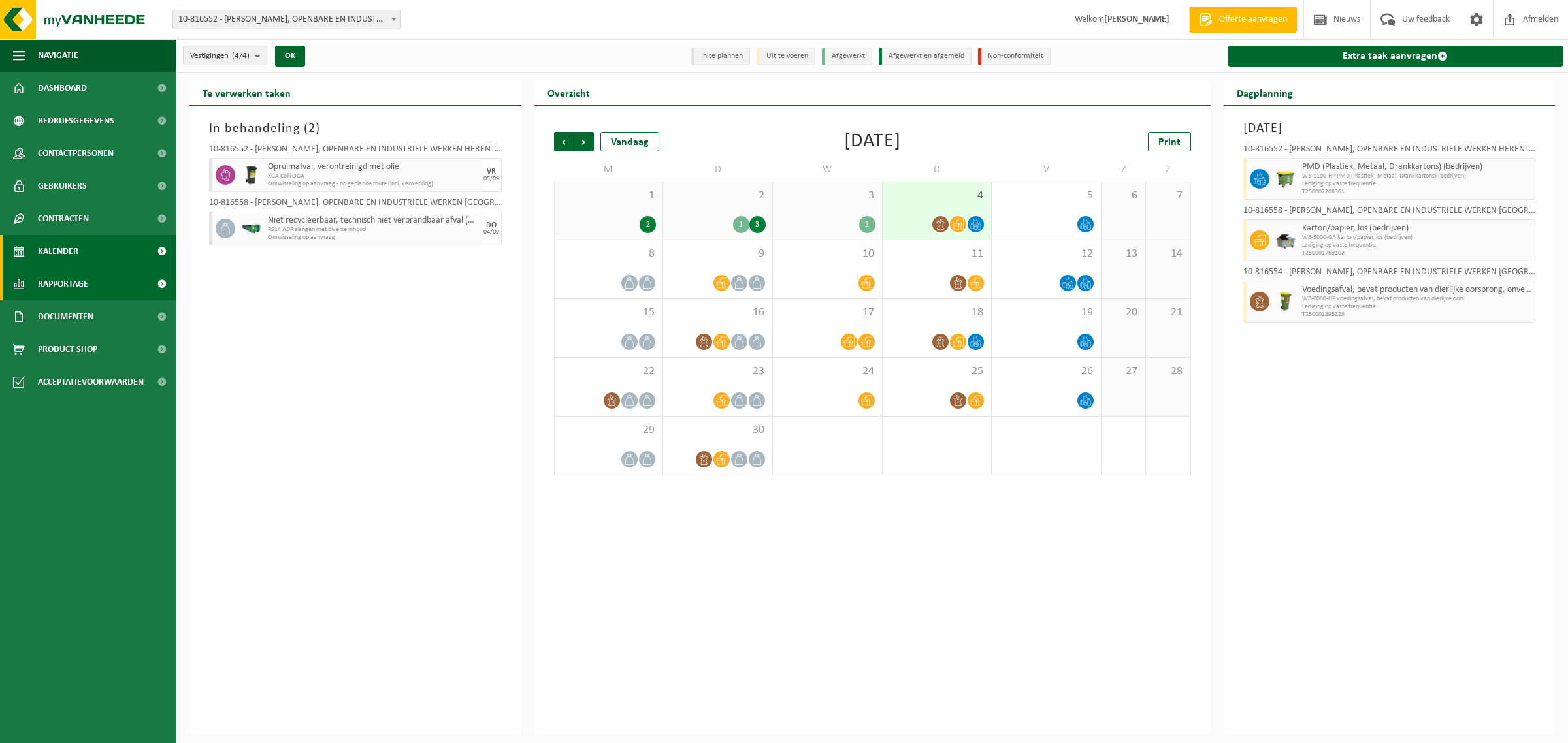
click at [70, 291] on span "Rapportage" at bounding box center [62, 284] width 50 height 33
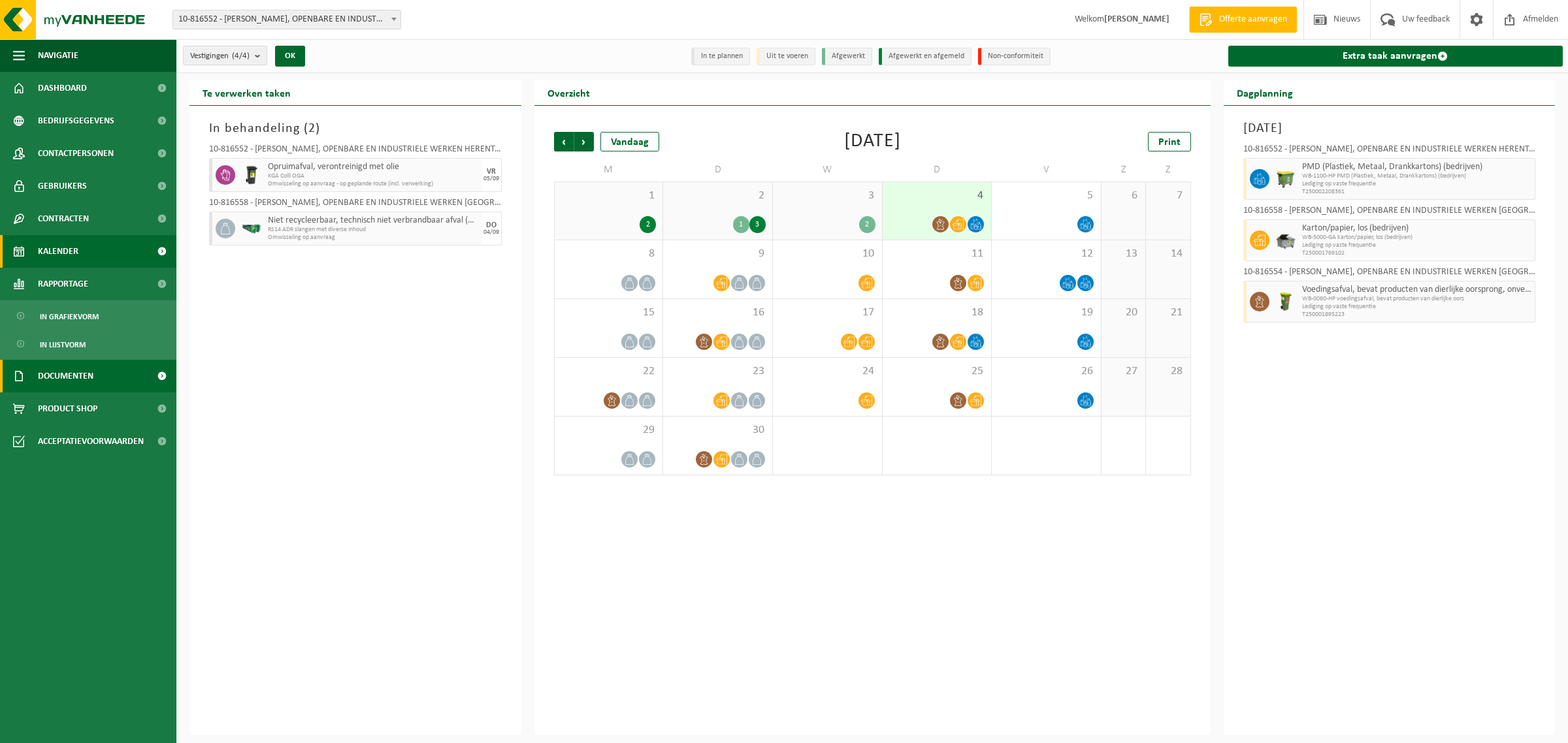
click at [77, 374] on span "Documenten" at bounding box center [65, 376] width 55 height 33
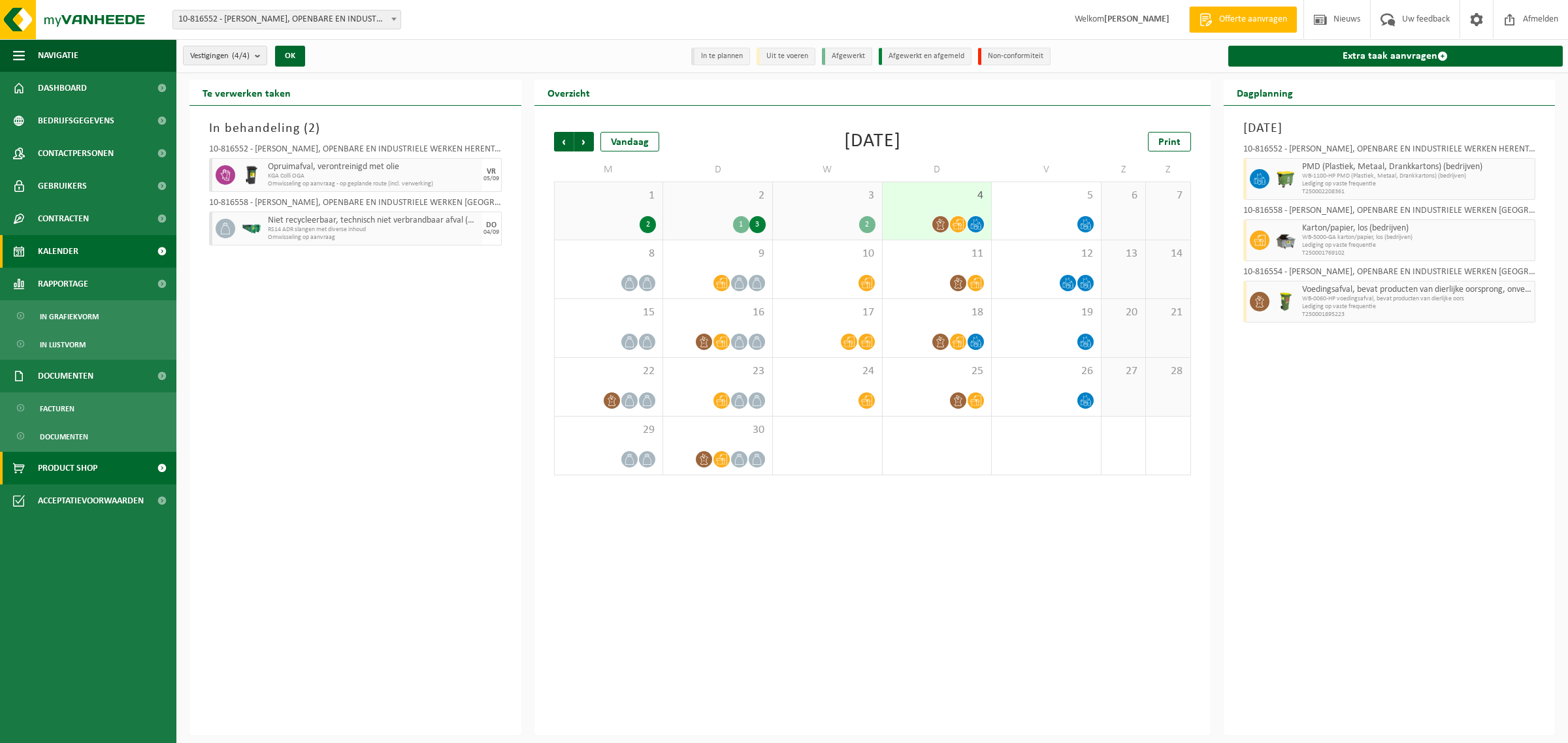
click at [75, 468] on span "Product Shop" at bounding box center [67, 468] width 60 height 33
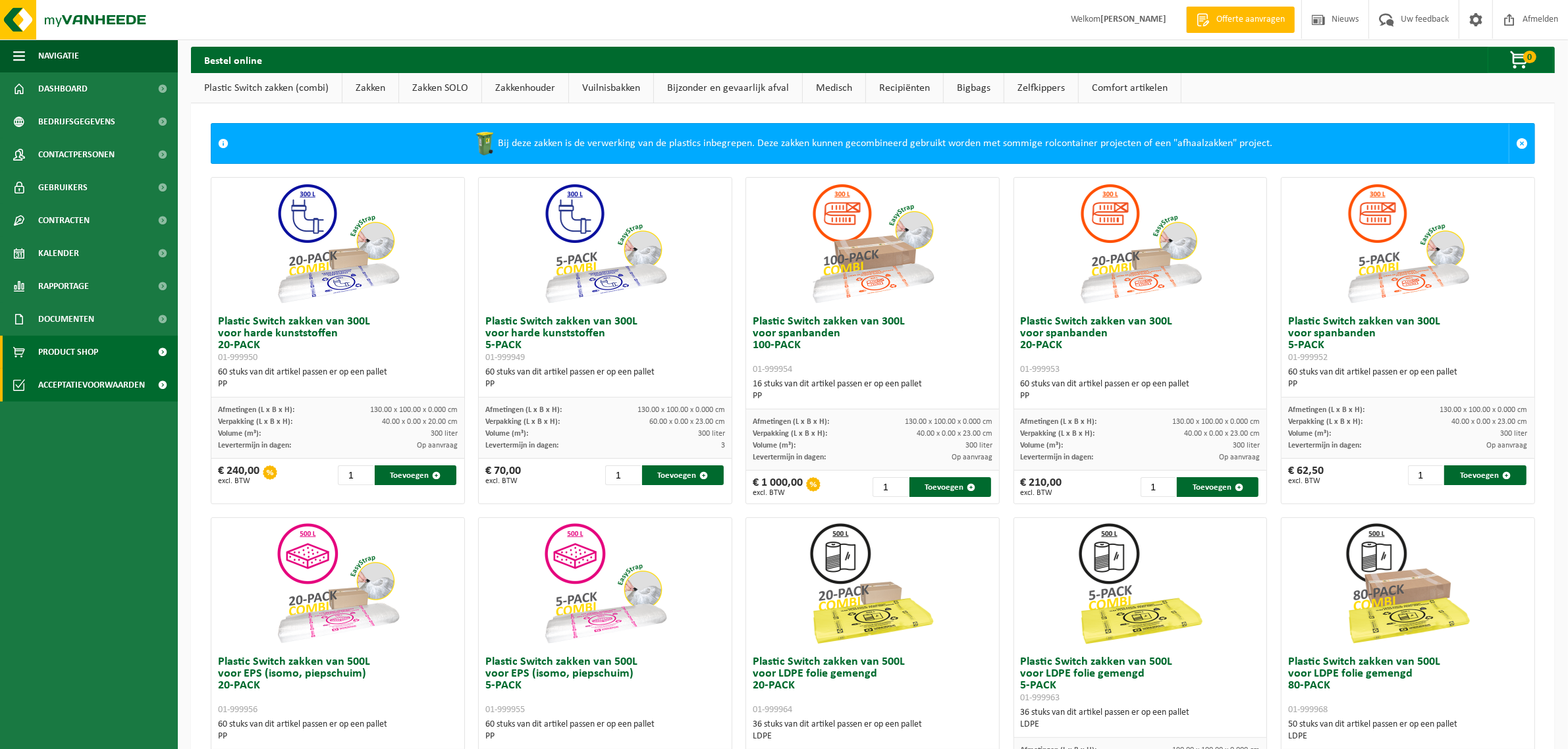
click at [70, 386] on span "Acceptatievoorwaarden" at bounding box center [91, 385] width 106 height 33
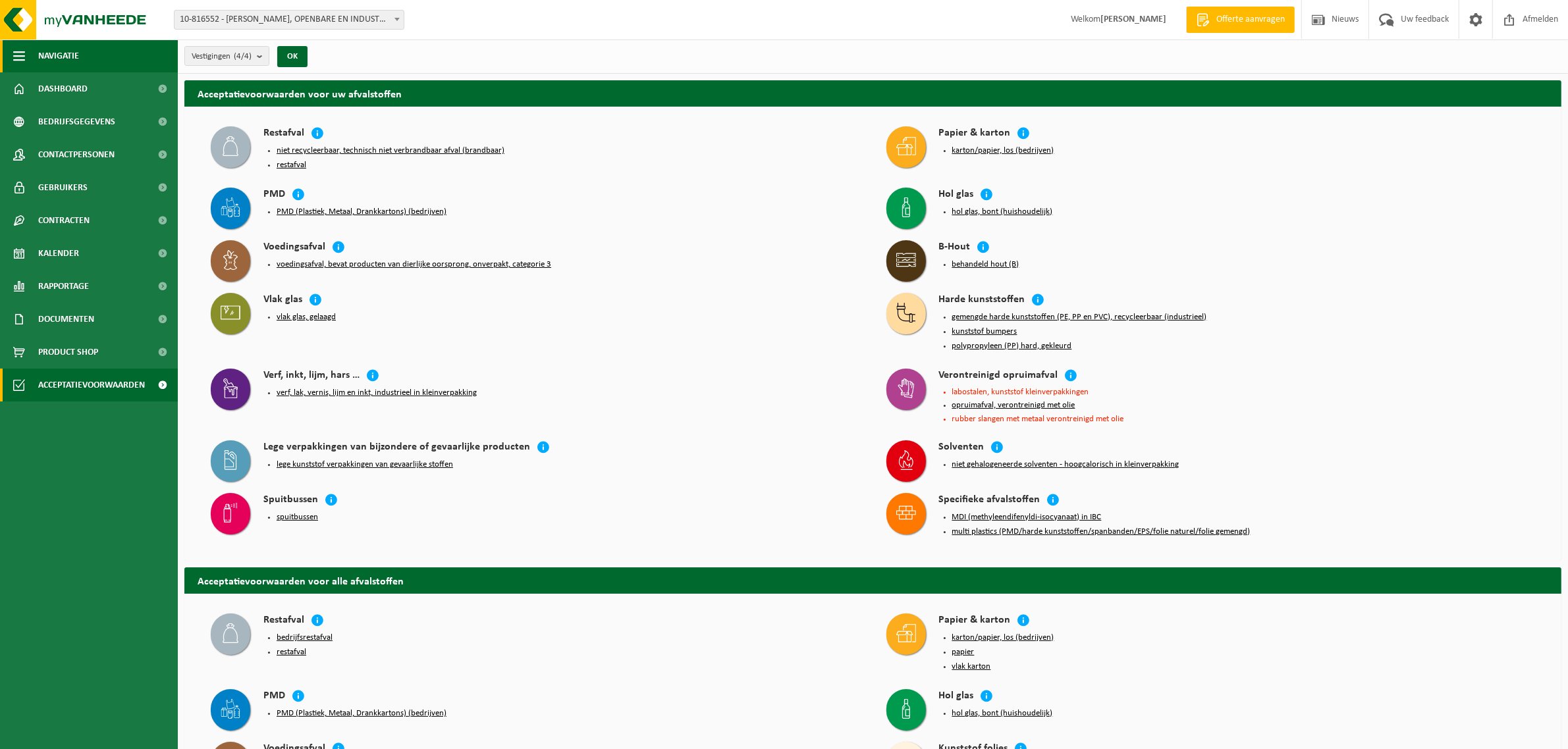
click at [70, 54] on span "Navigatie" at bounding box center [58, 56] width 41 height 33
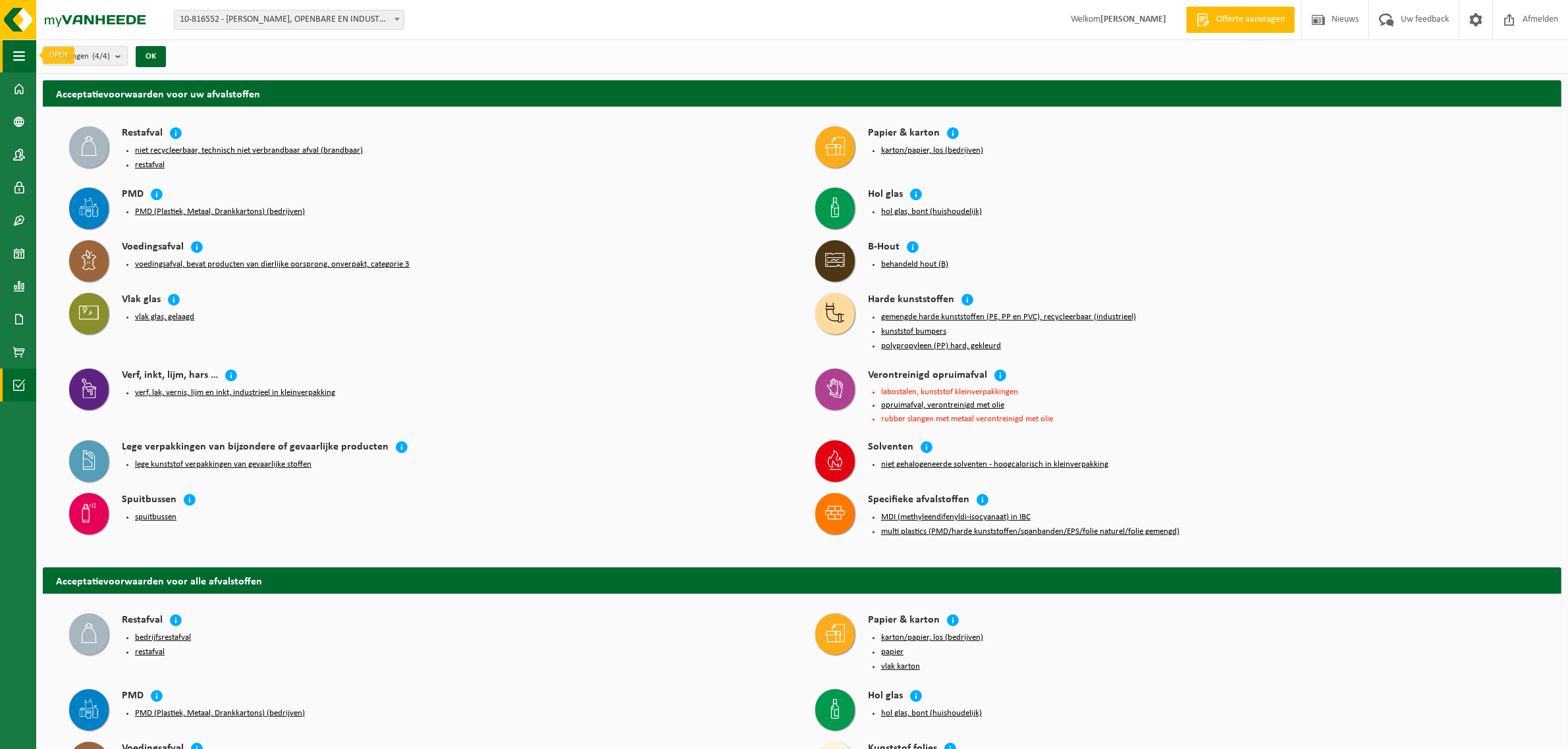
click at [20, 54] on span "button" at bounding box center [19, 56] width 12 height 33
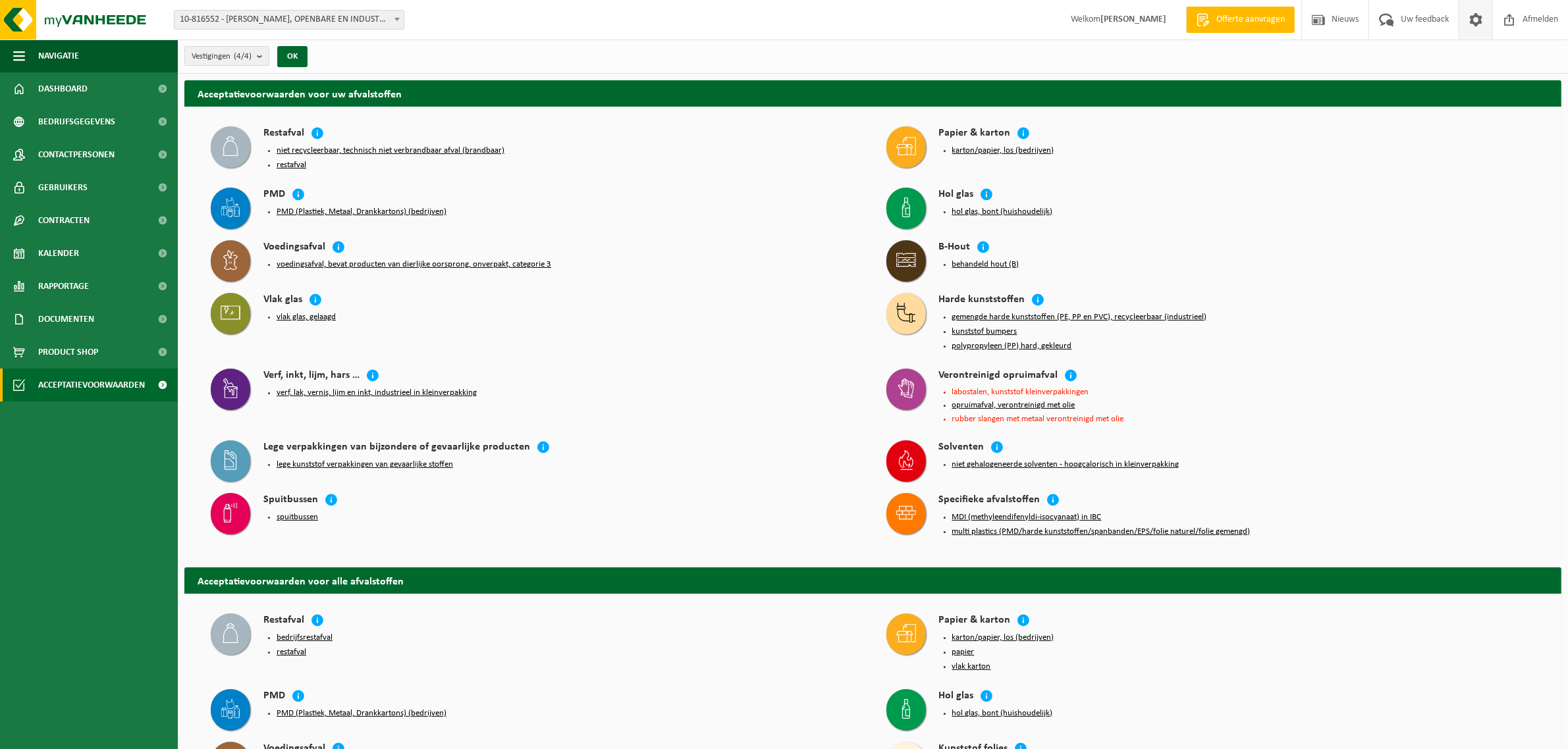
click at [1472, 21] on span at bounding box center [1476, 19] width 20 height 39
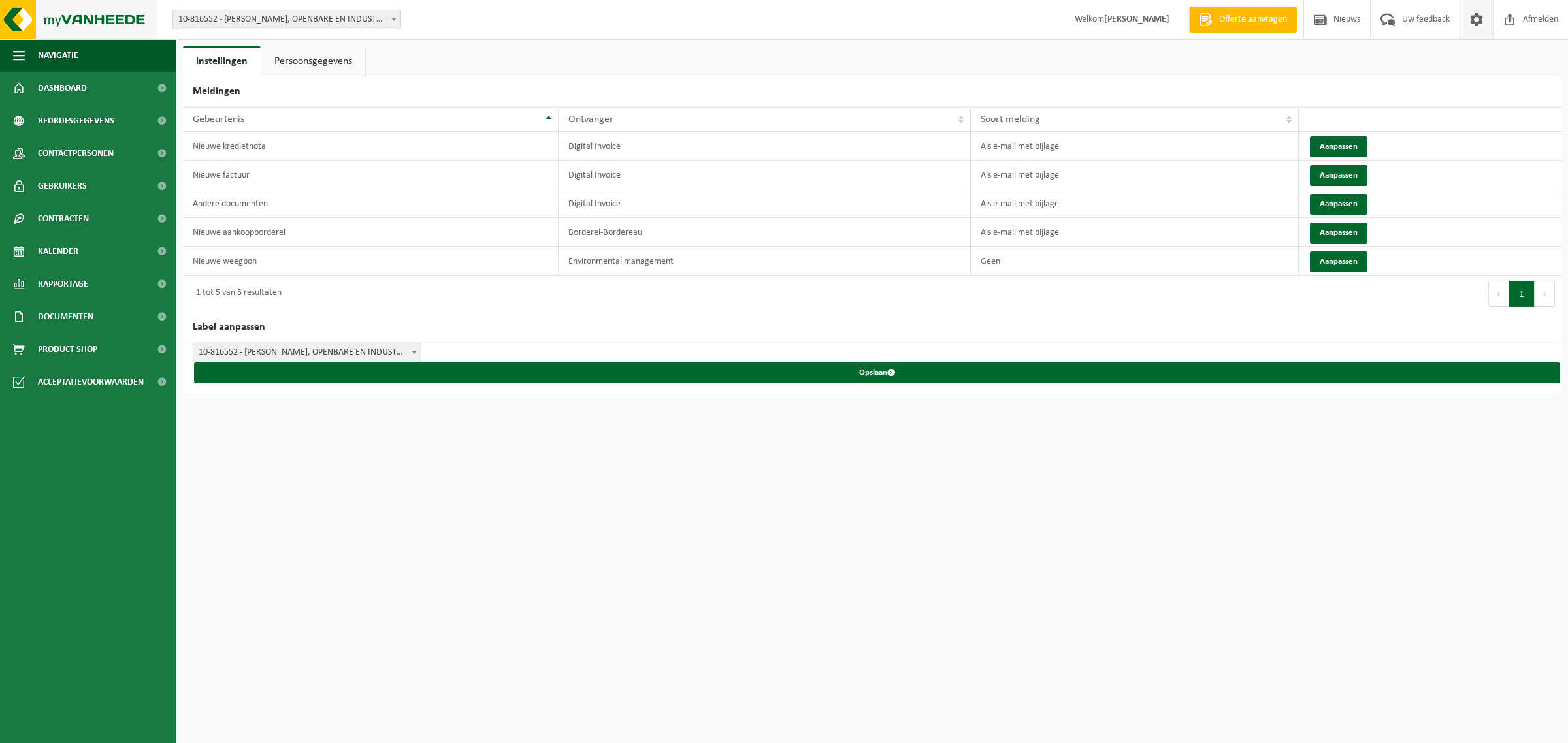
click at [66, 21] on img at bounding box center [78, 19] width 157 height 39
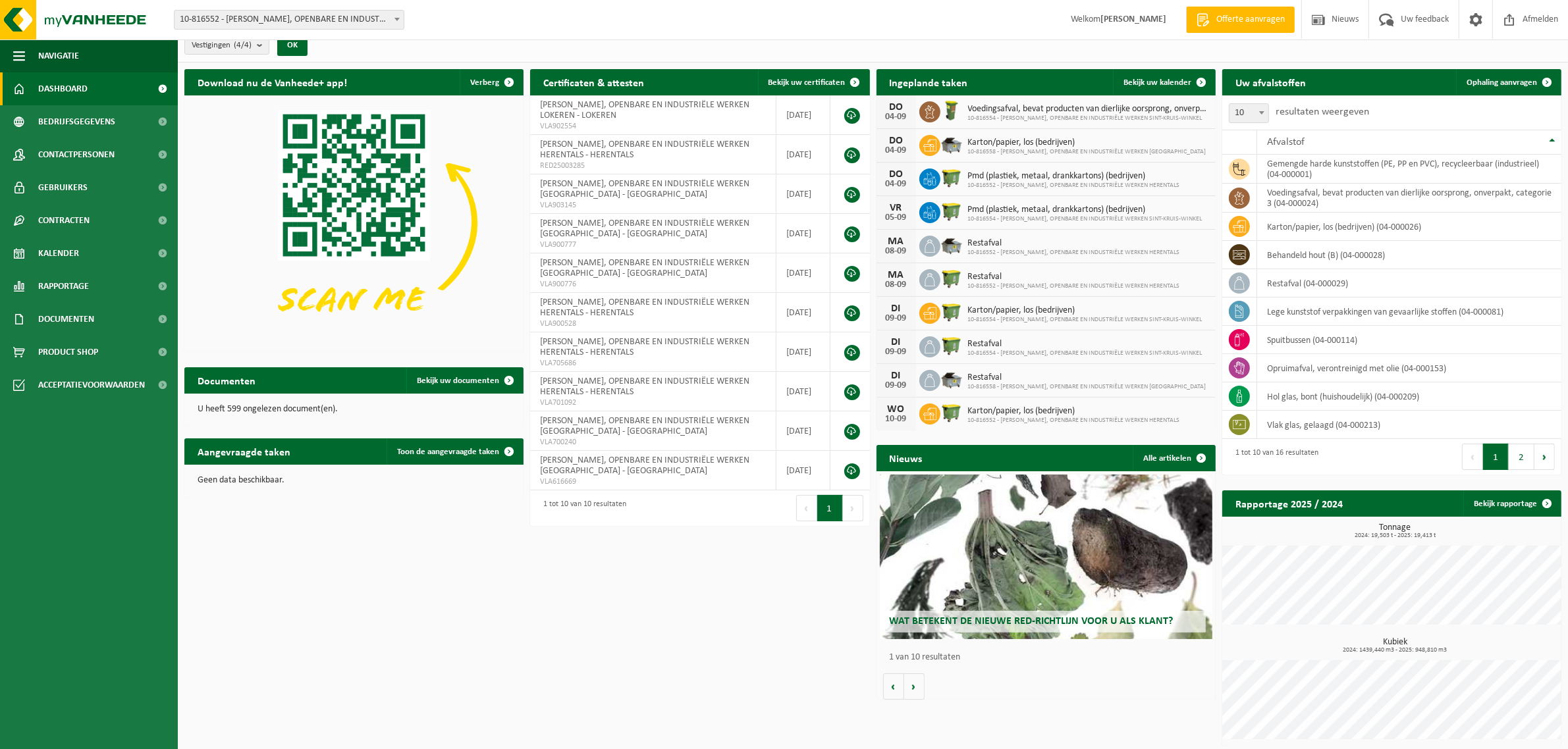
scroll to position [14, 0]
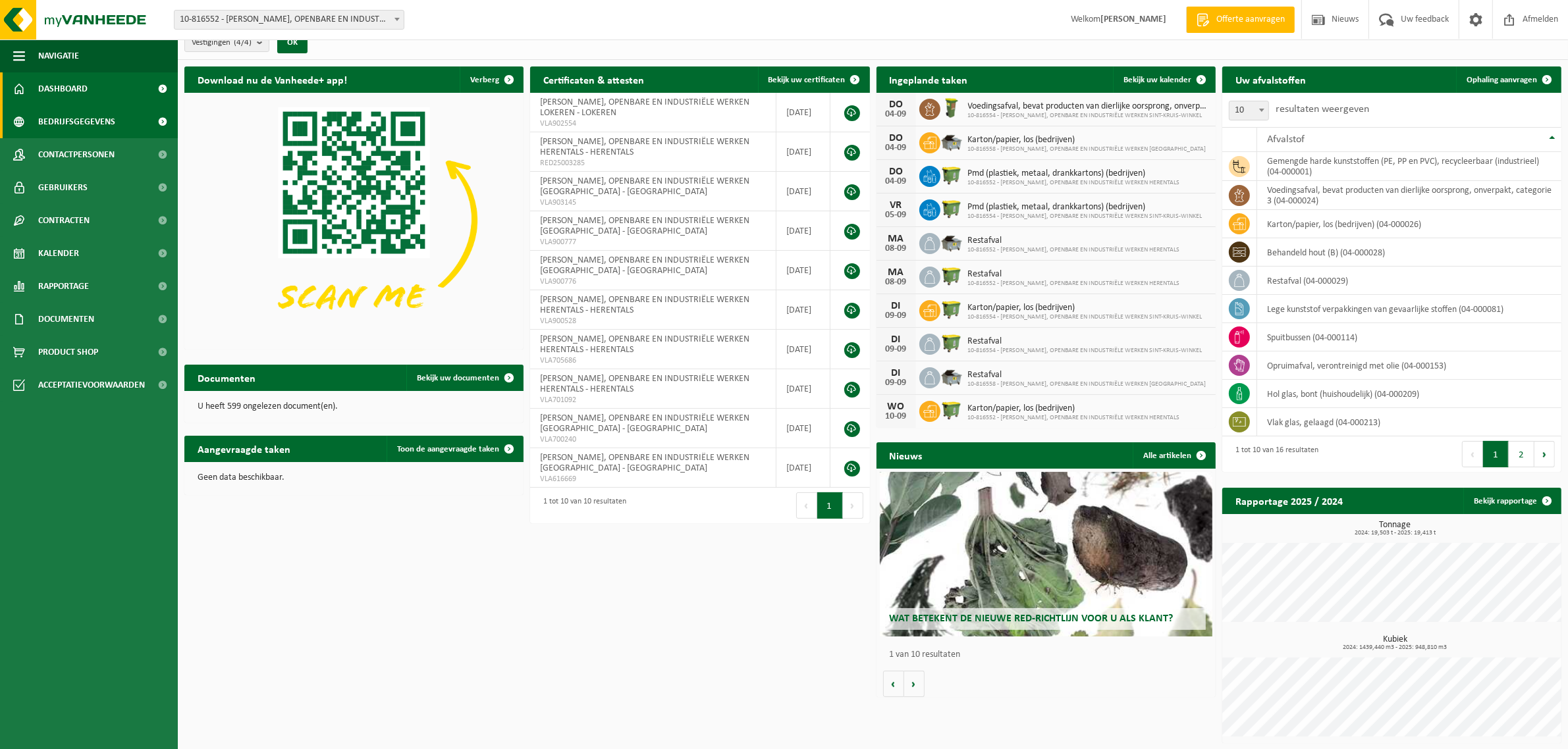
click at [67, 129] on span "Bedrijfsgegevens" at bounding box center [76, 122] width 77 height 33
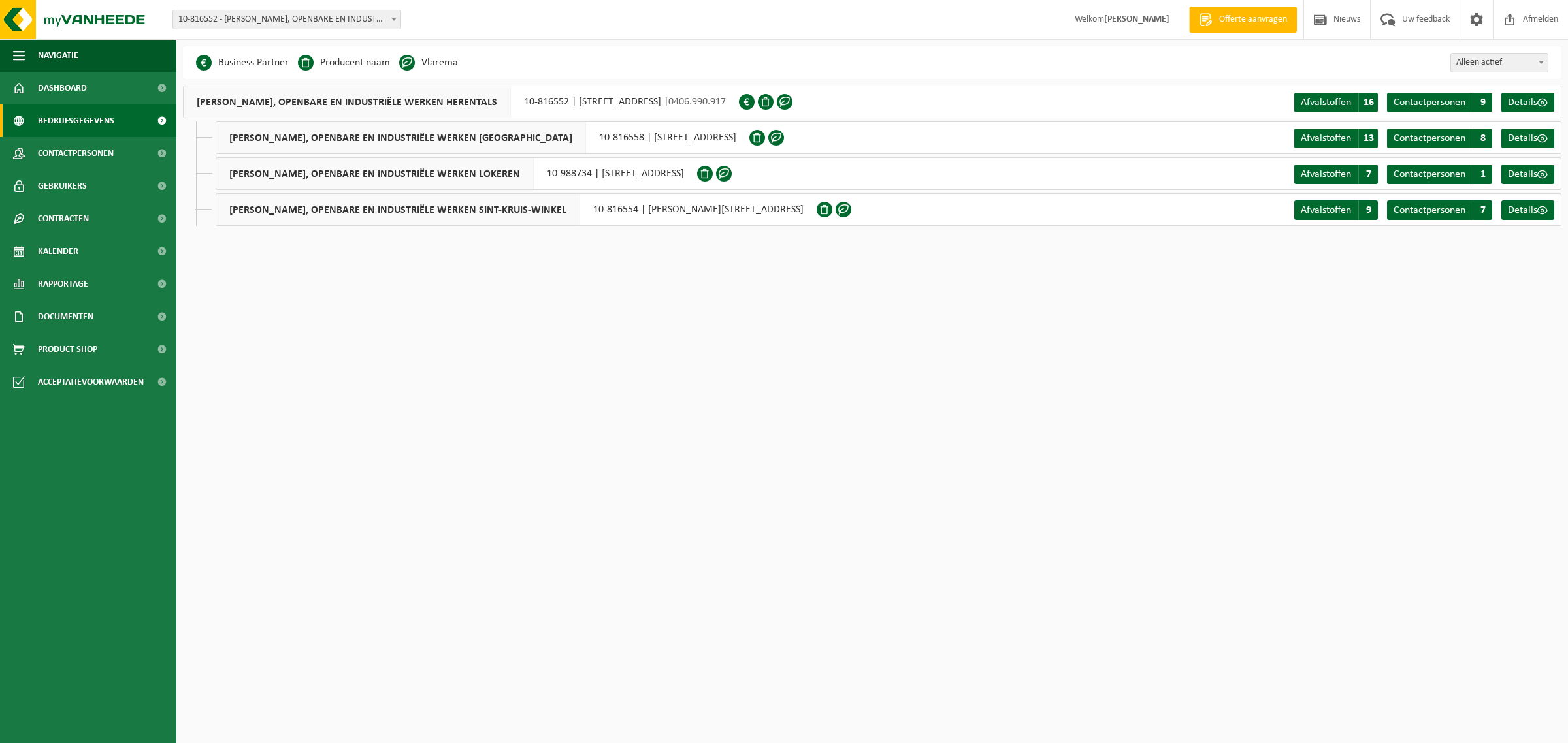
click at [77, 214] on span "Contracten" at bounding box center [63, 219] width 51 height 33
click at [98, 250] on span "Actieve contracten" at bounding box center [76, 251] width 73 height 25
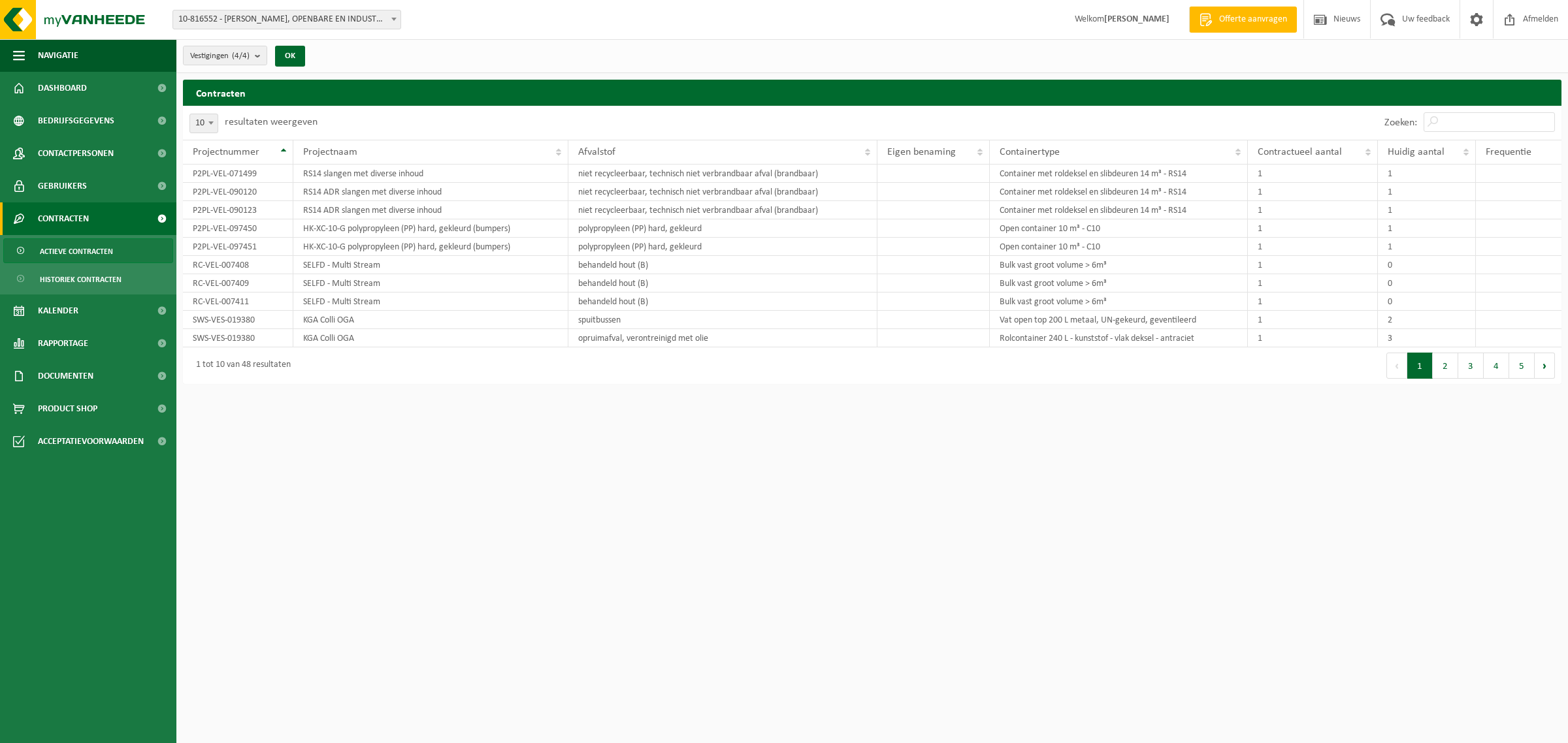
click at [211, 125] on b at bounding box center [210, 123] width 5 height 4
select select "100"
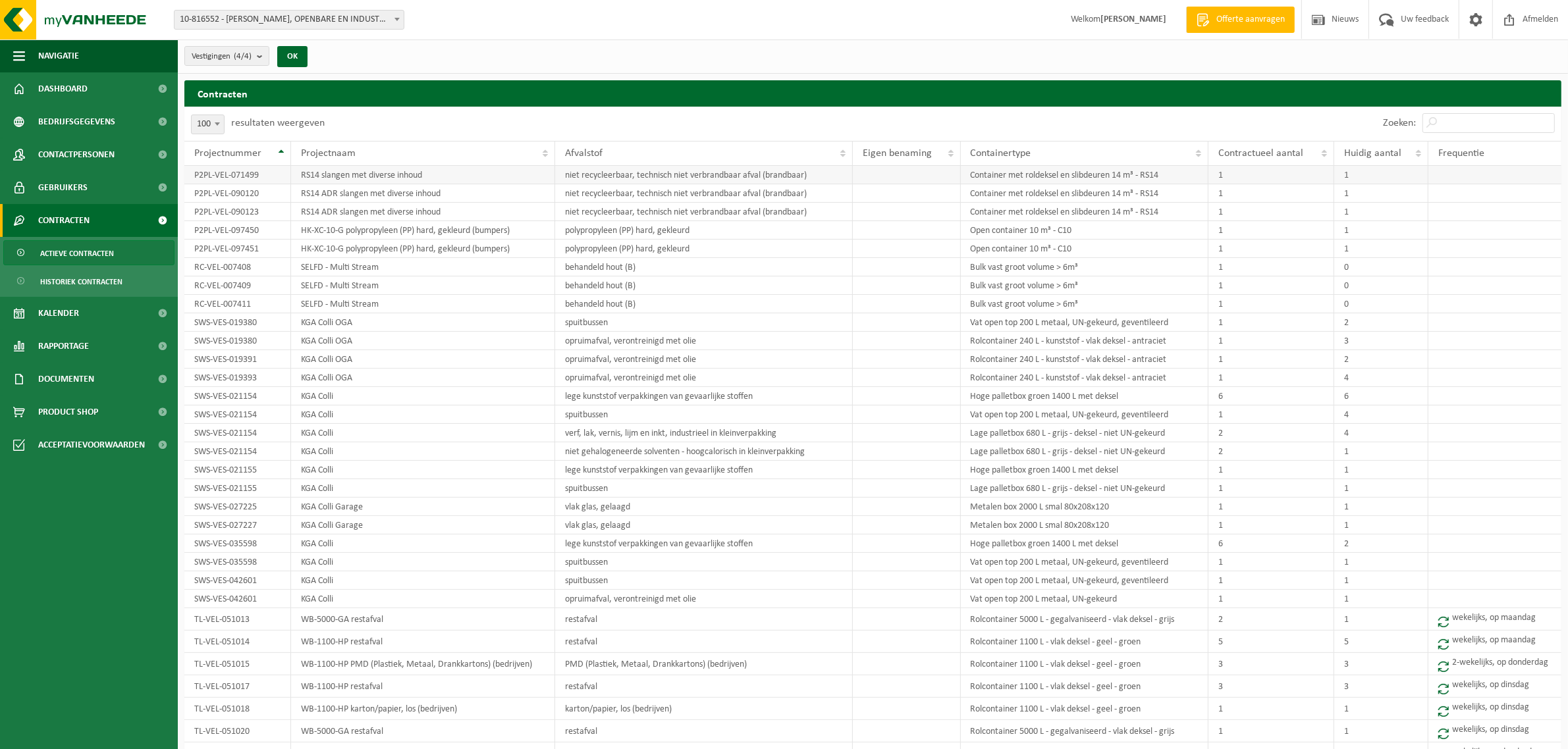
click at [248, 175] on td "P2PL-VEL-071499" at bounding box center [237, 175] width 106 height 19
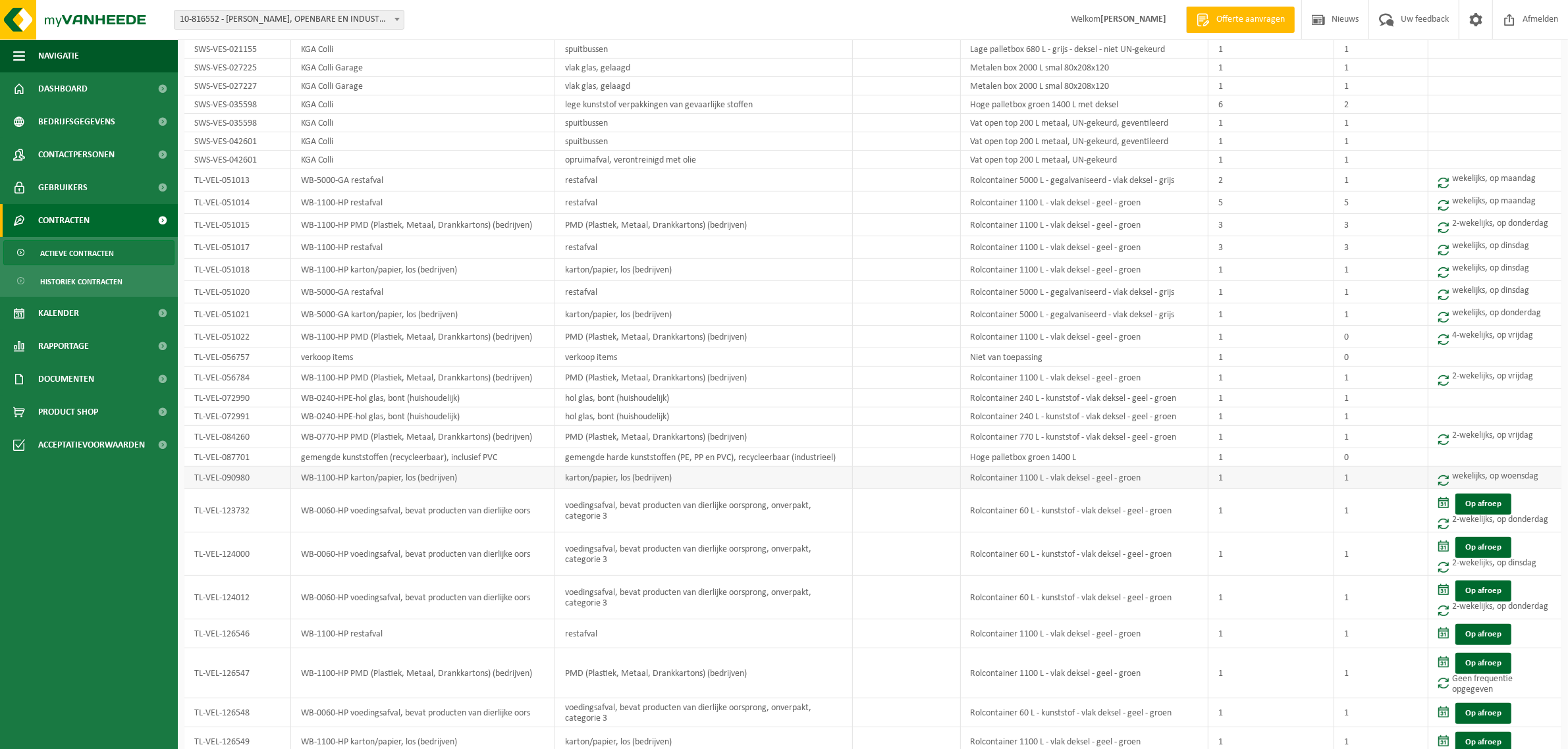
scroll to position [494, 0]
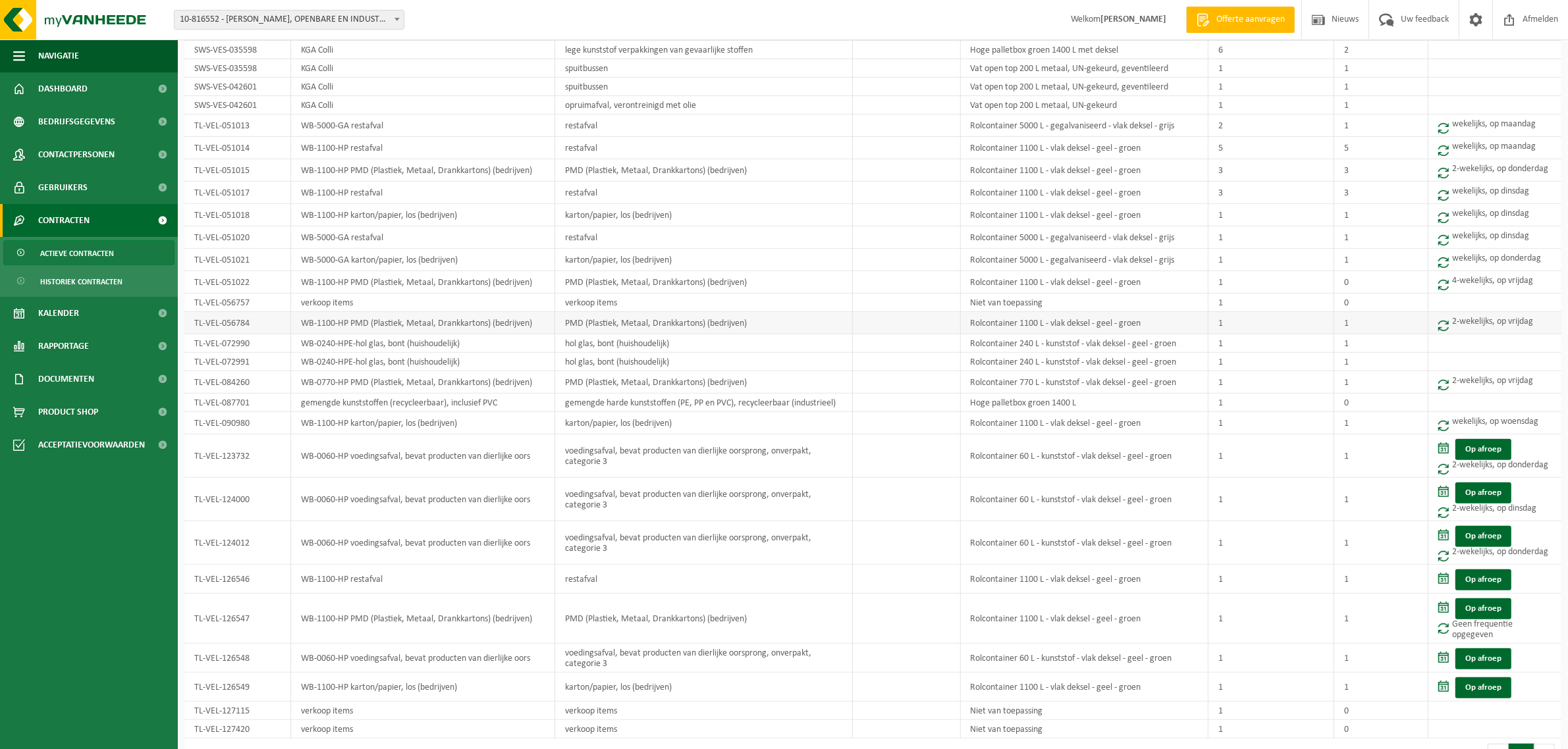
click at [1443, 331] on span at bounding box center [1443, 326] width 11 height 11
click at [440, 326] on td "WB-1100-HP PMD (Plastiek, Metaal, Drankkartons) (bedrijven)" at bounding box center [423, 323] width 265 height 22
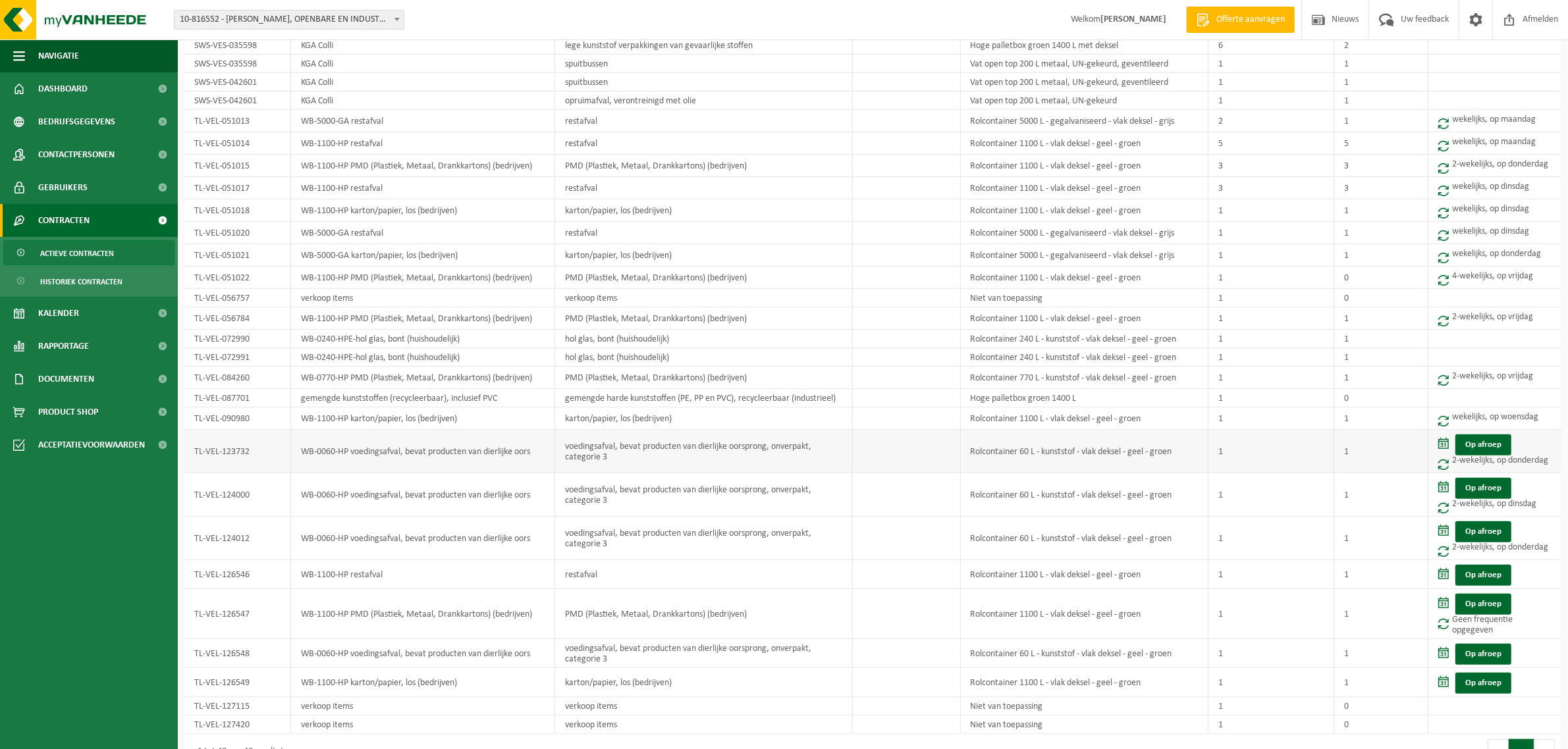
scroll to position [534, 0]
